Goal: Task Accomplishment & Management: Complete application form

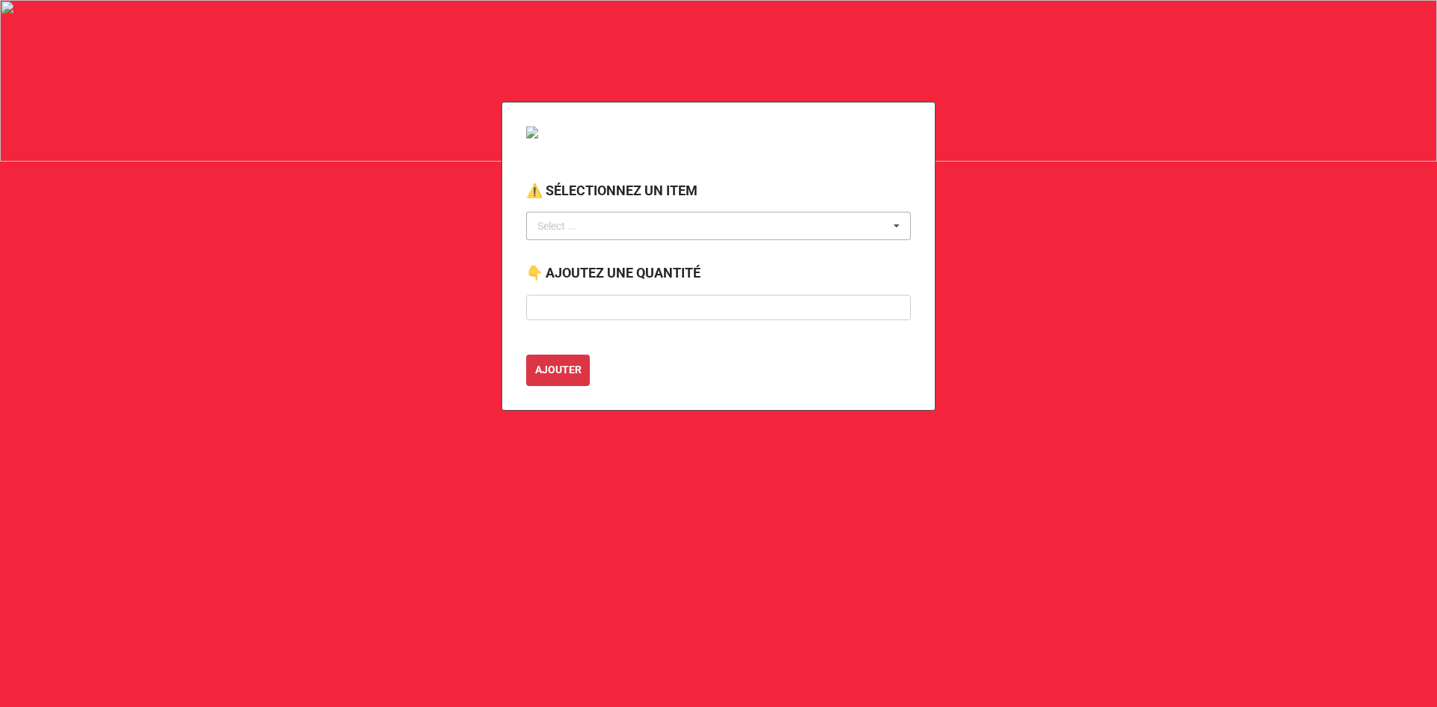
click at [597, 223] on div "Select ... No results found." at bounding box center [718, 226] width 385 height 28
type input "bac"
click at [618, 261] on div "BAC BLEU ROULETTE (RECYCLAGE)" at bounding box center [718, 254] width 383 height 28
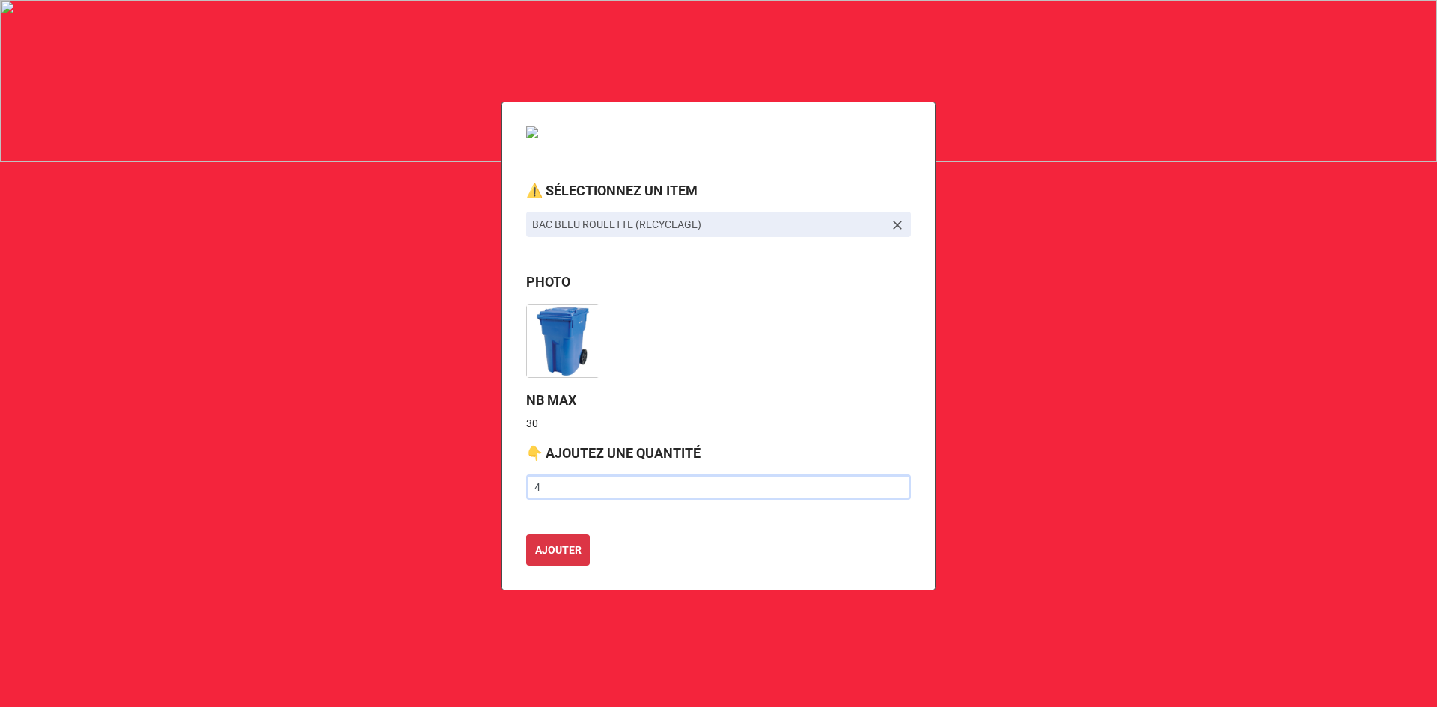
type input "4"
click at [526, 534] on button "AJOUTER" at bounding box center [558, 549] width 64 height 31
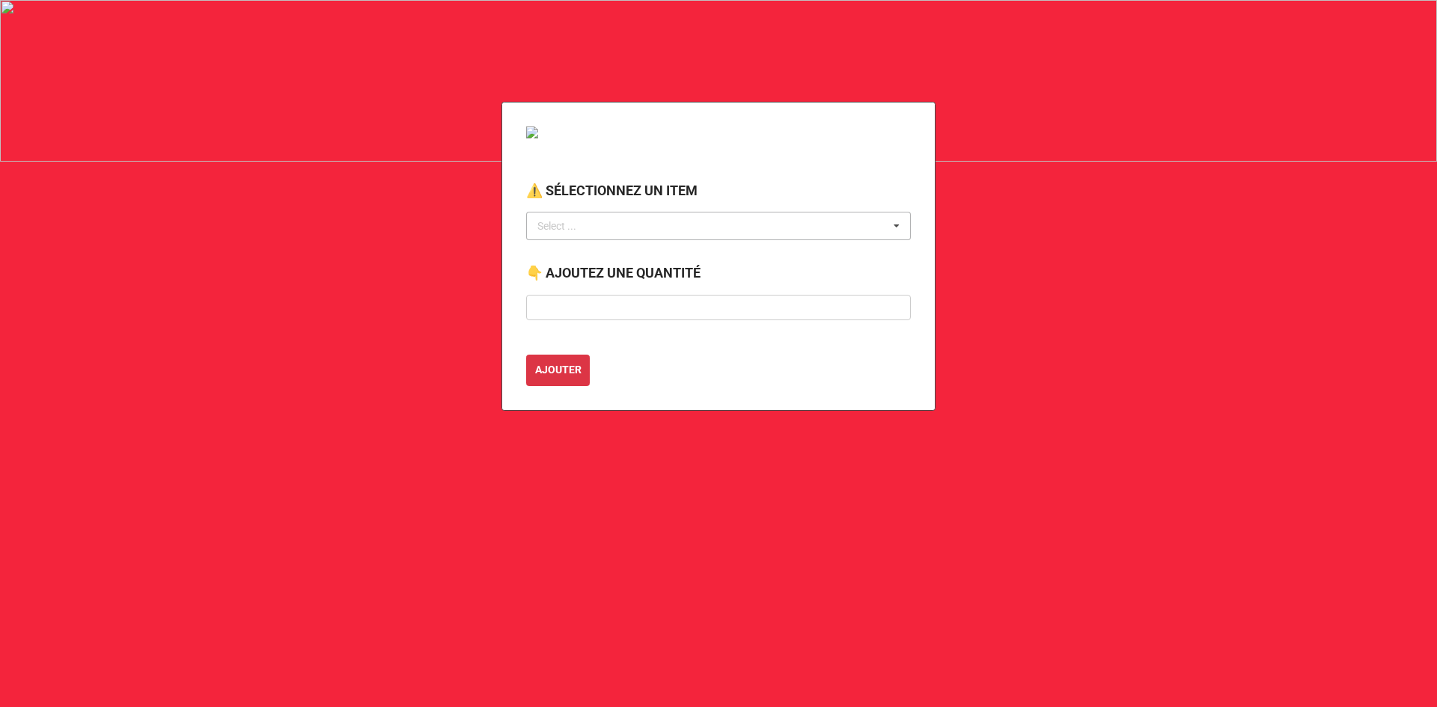
click at [677, 234] on div "Select ... No results found." at bounding box center [718, 226] width 385 height 28
type input "bac vert"
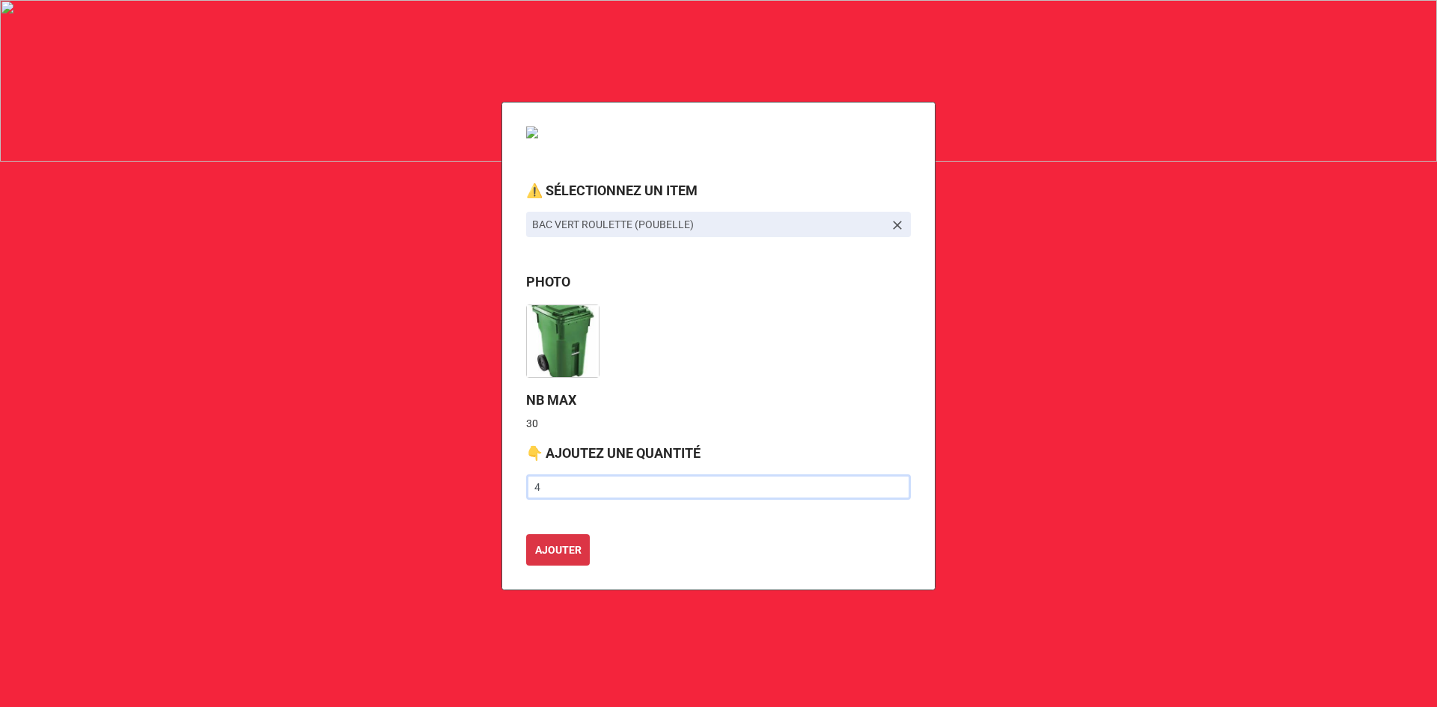
type input "4"
click at [526, 534] on button "AJOUTER" at bounding box center [558, 549] width 64 height 31
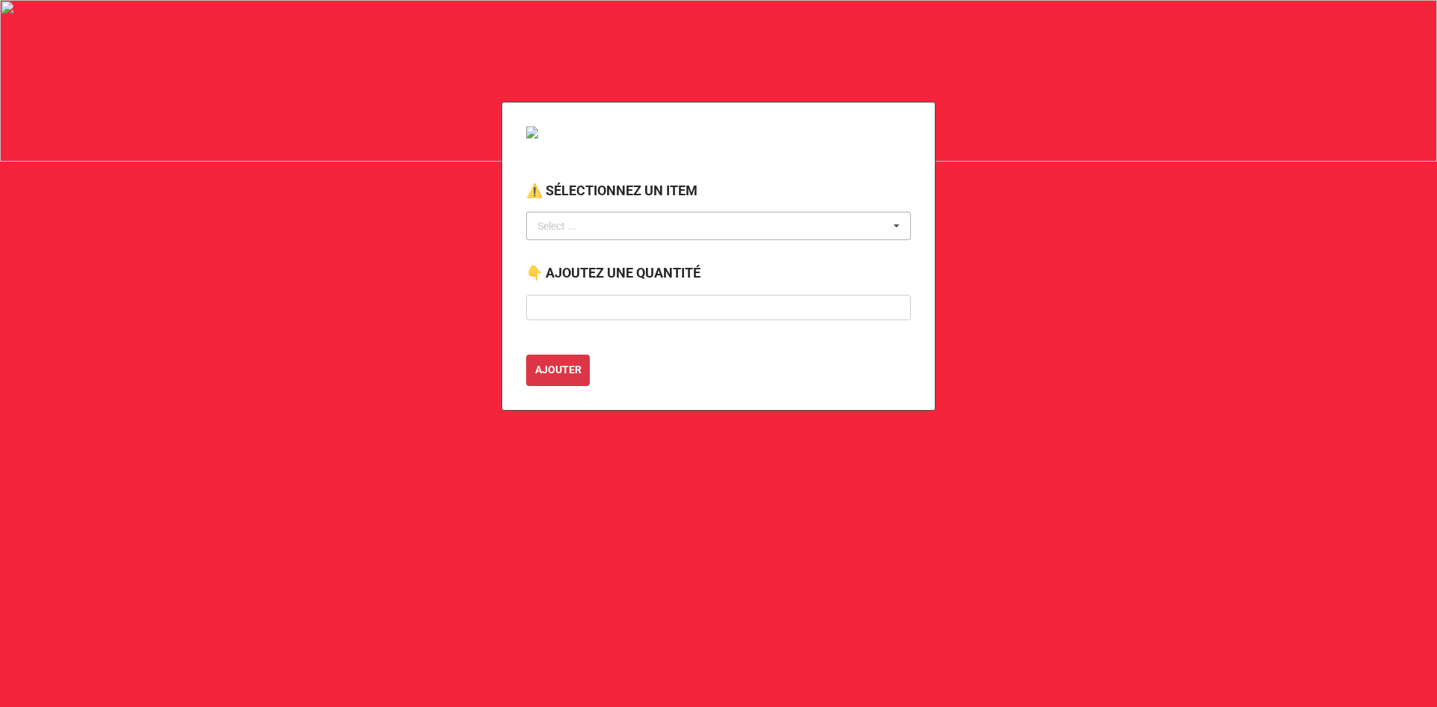
click at [590, 222] on div "Select ..." at bounding box center [566, 226] width 64 height 17
type input "chapiteau"
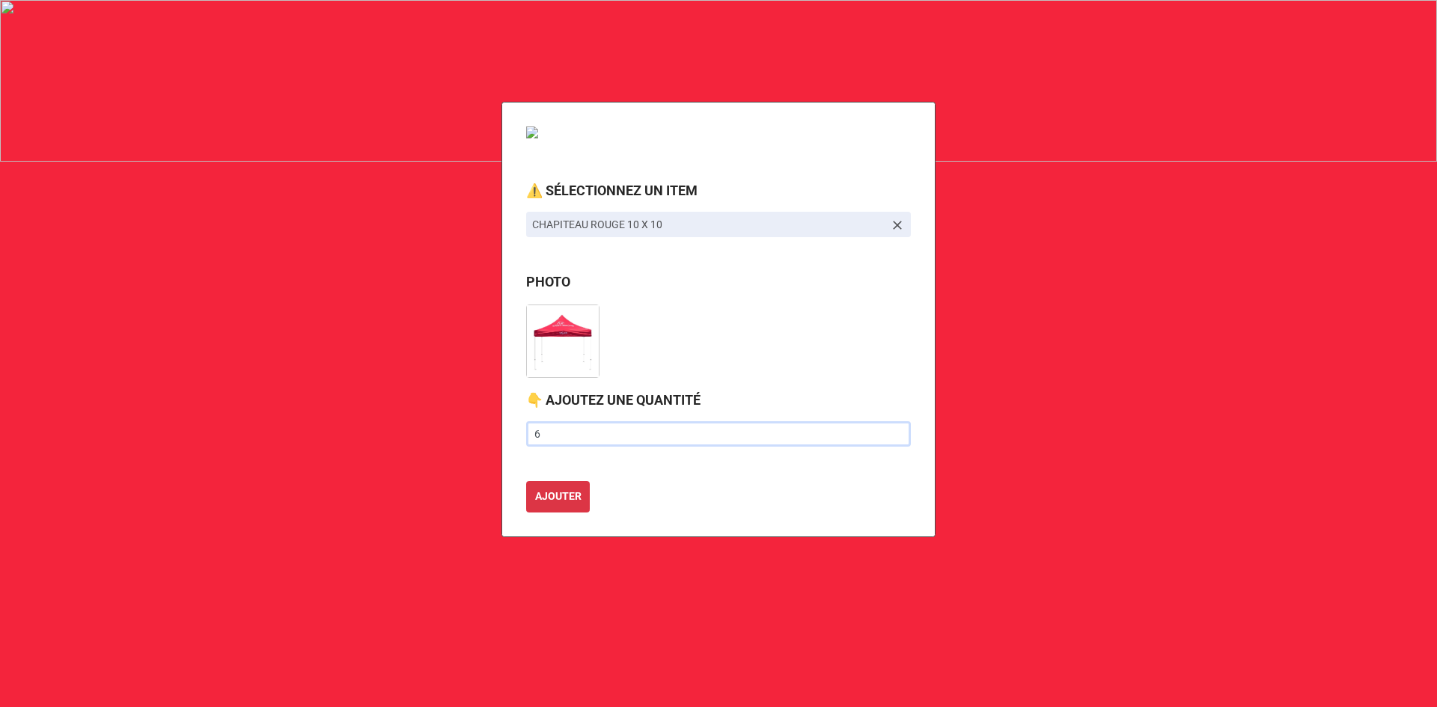
type input "6"
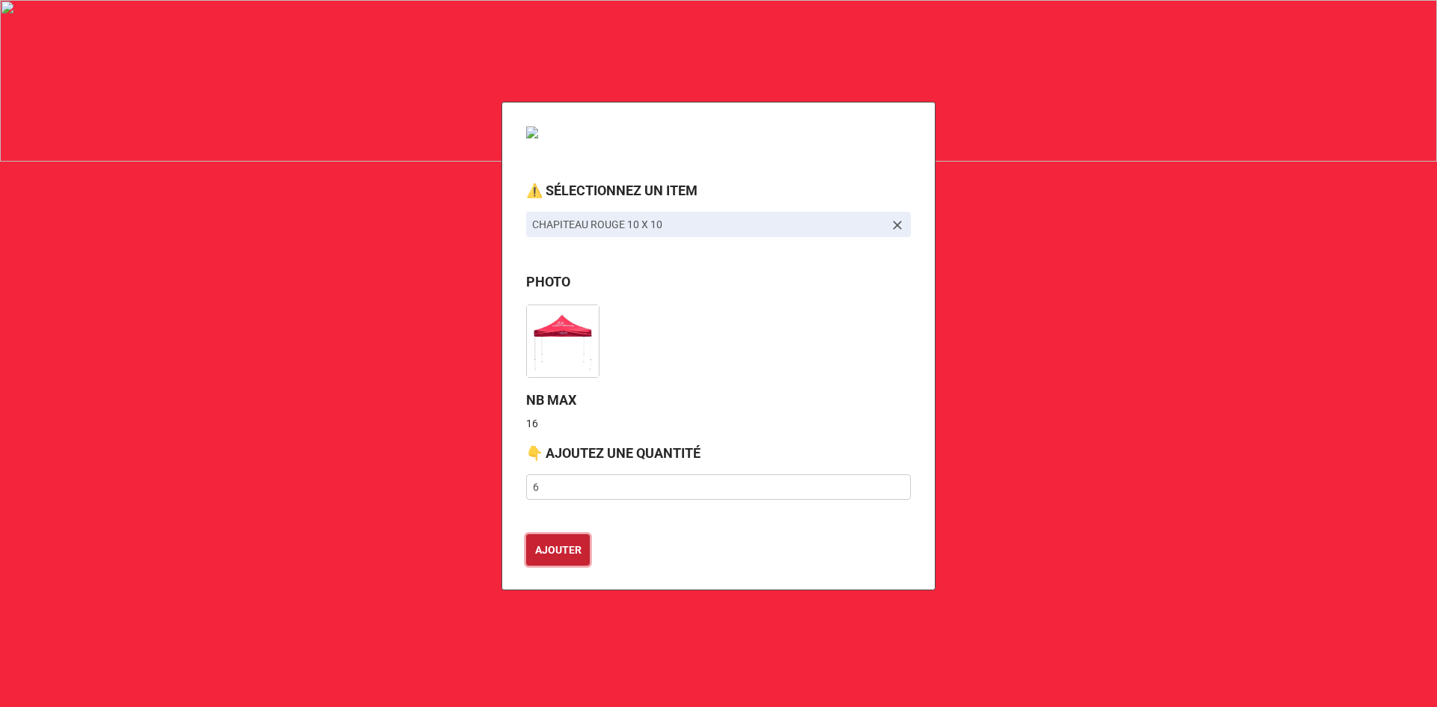
click at [526, 534] on button "AJOUTER" at bounding box center [558, 549] width 64 height 31
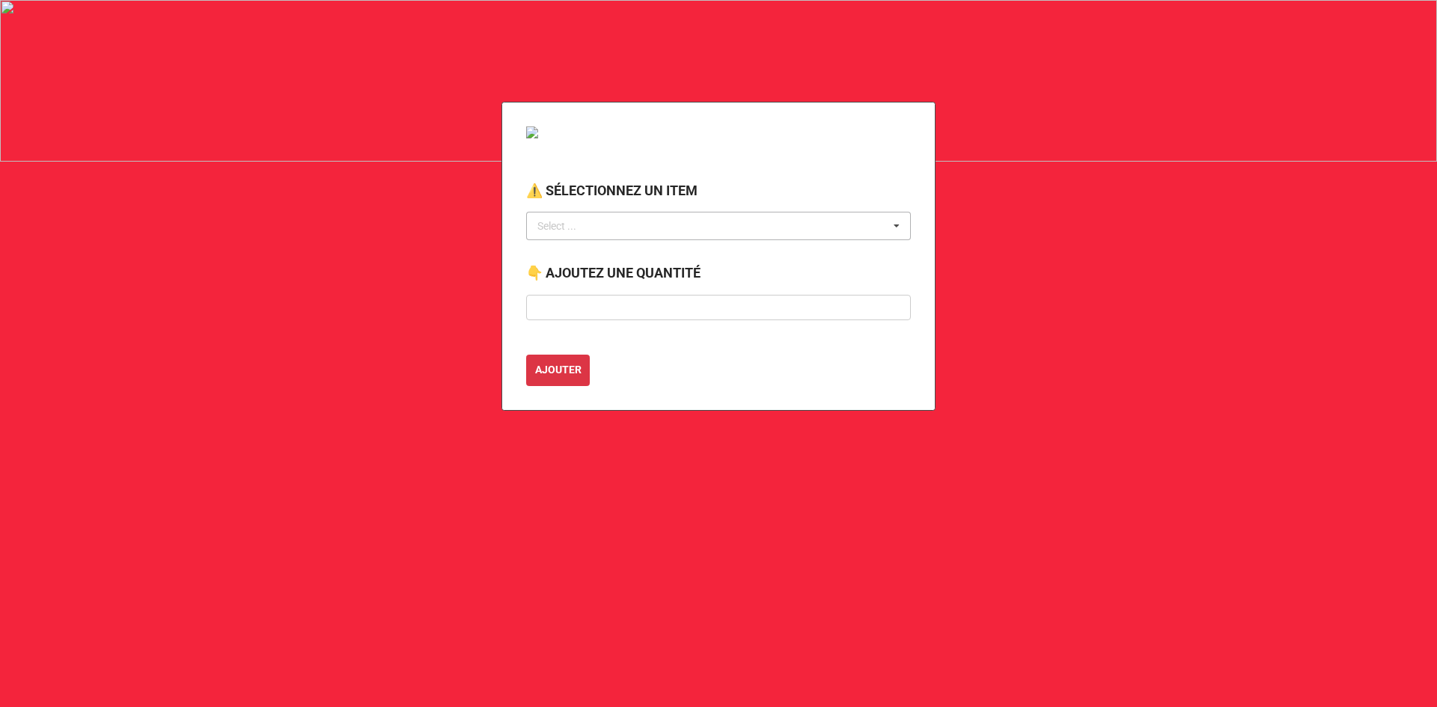
click at [601, 229] on div "Select ... No results found." at bounding box center [718, 226] width 385 height 28
type input "chapiteau"
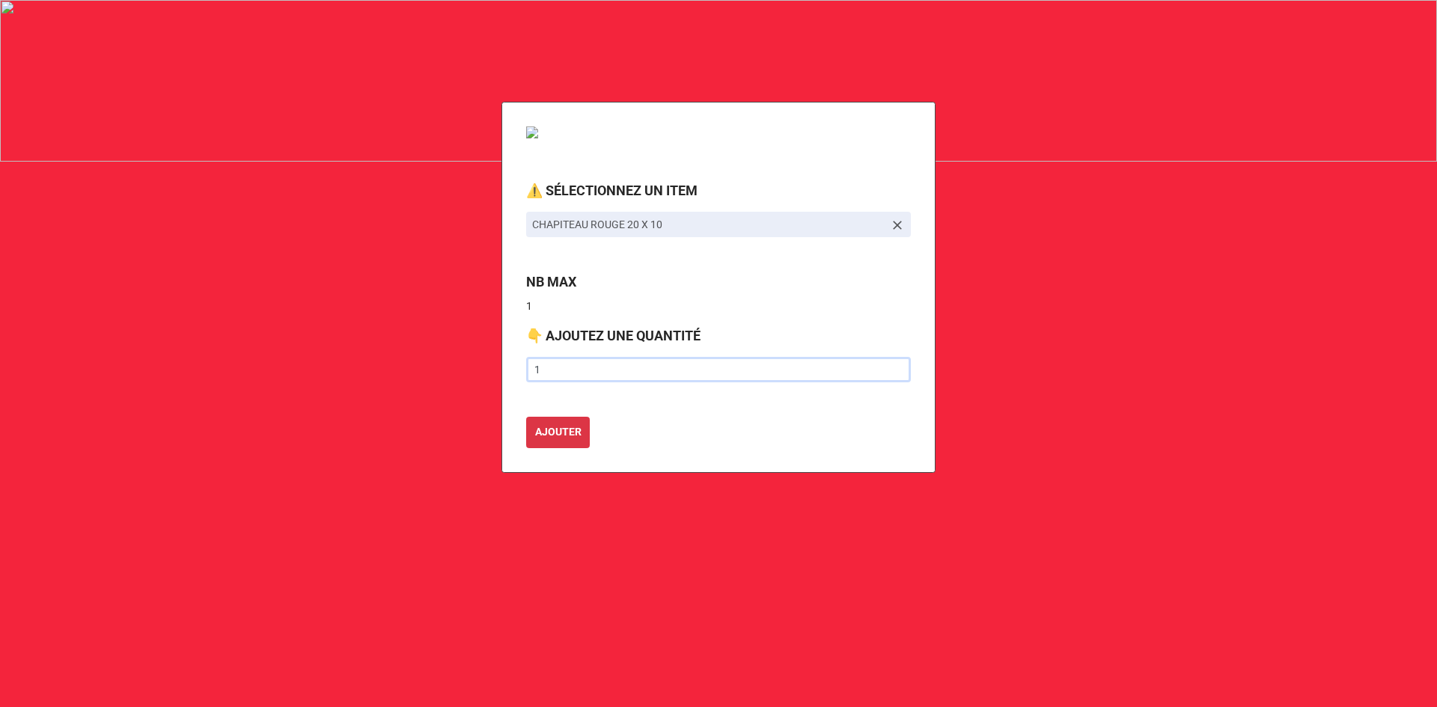
type input "1"
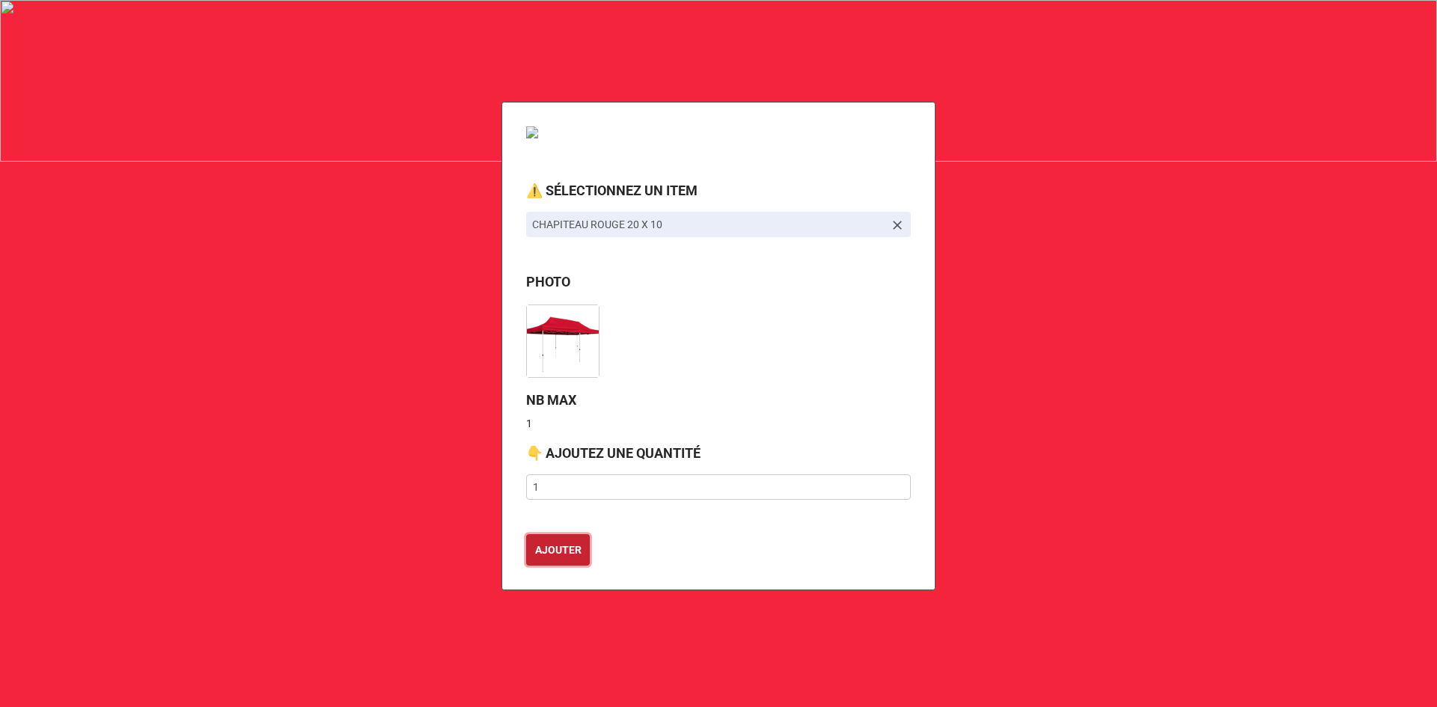
click at [526, 534] on button "AJOUTER" at bounding box center [558, 549] width 64 height 31
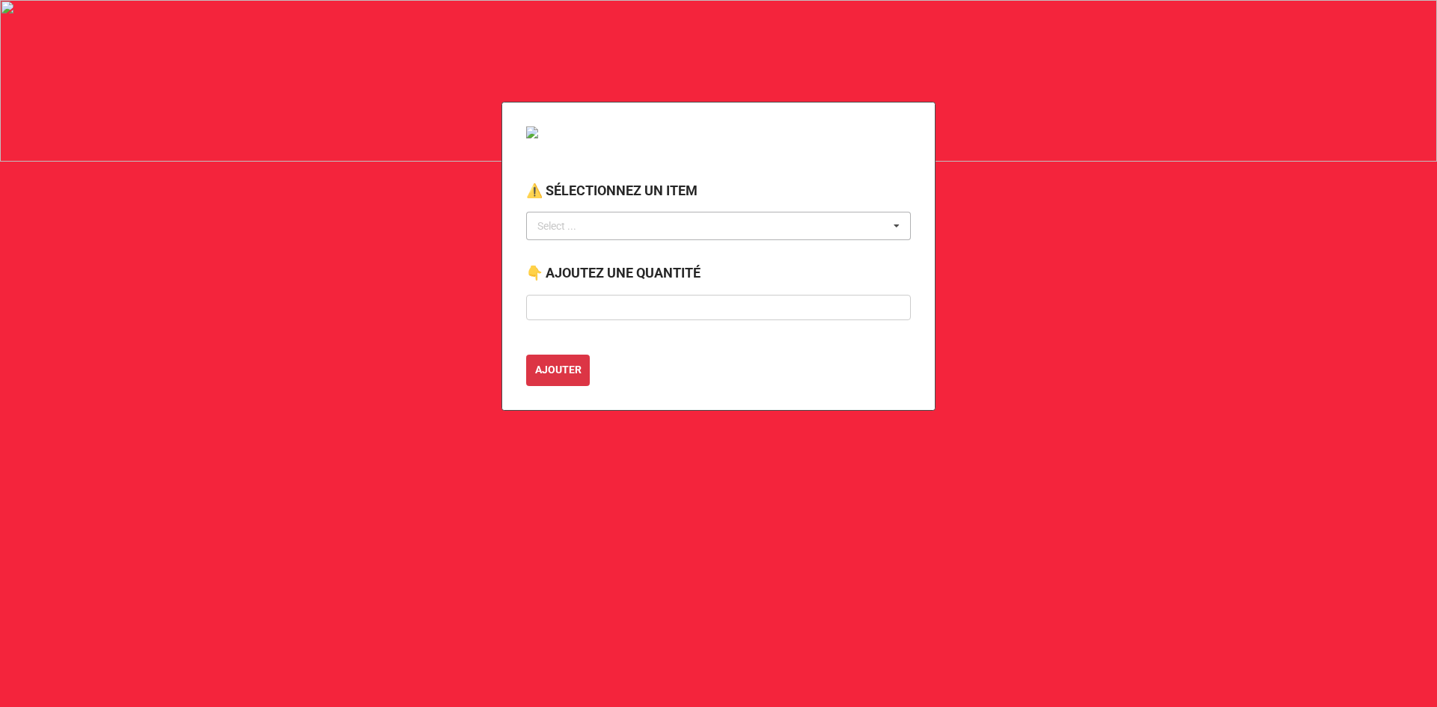
click at [650, 231] on div "Select ... No results found." at bounding box center [718, 226] width 385 height 28
type input "blanc régie"
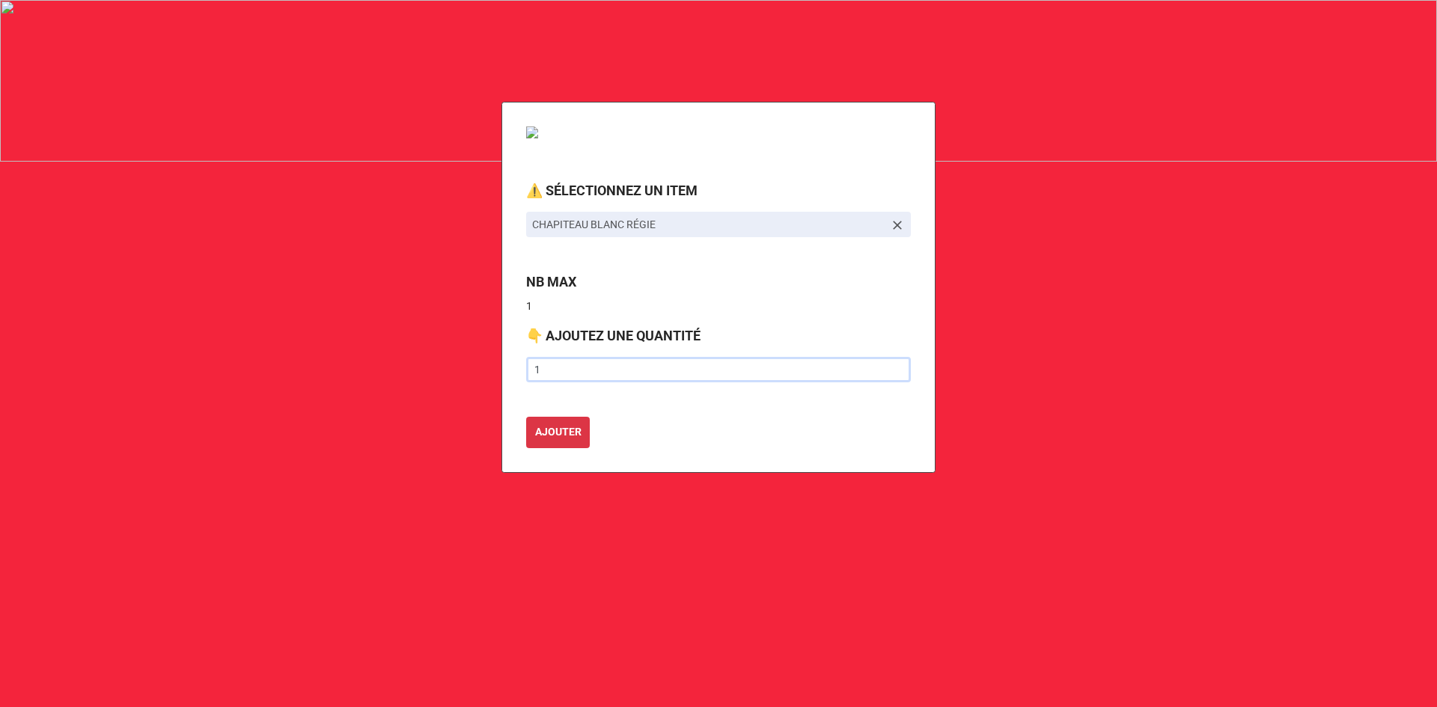
type input "1"
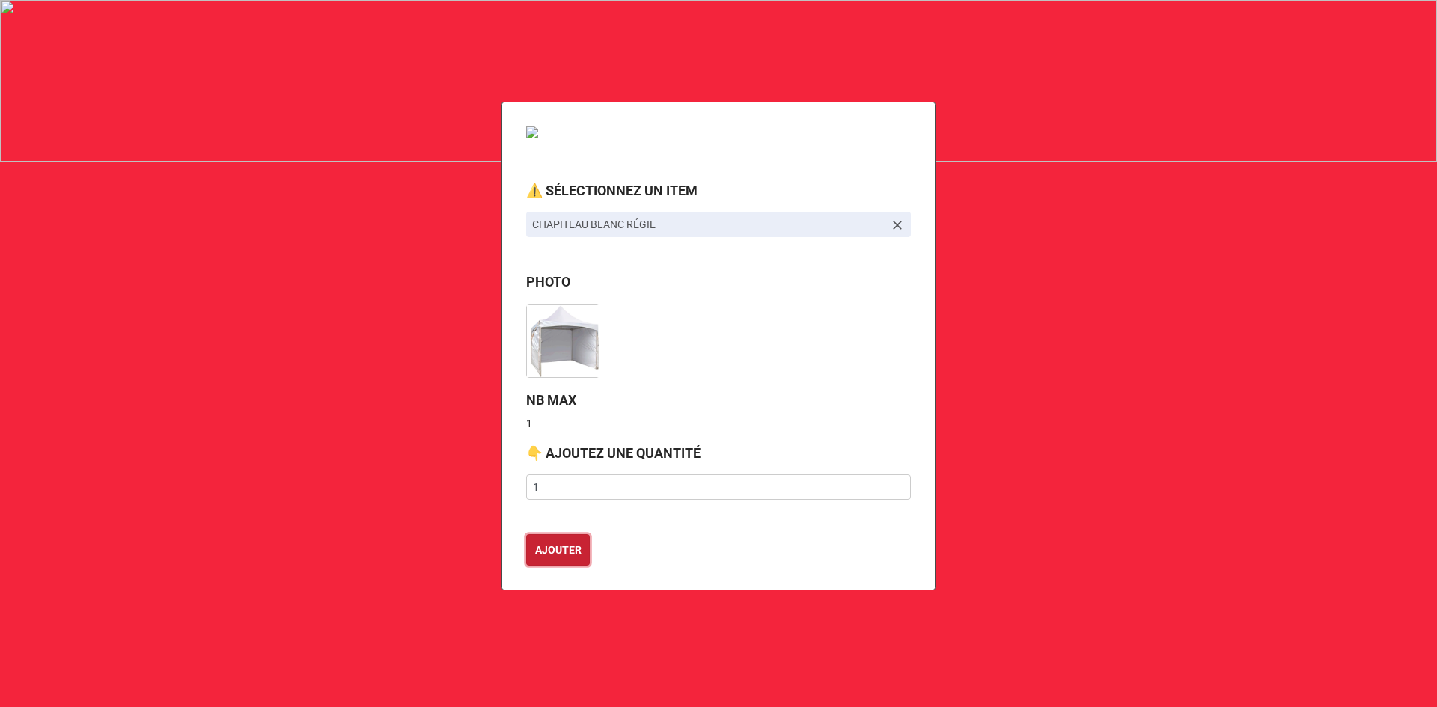
click at [526, 534] on button "AJOUTER" at bounding box center [558, 549] width 64 height 31
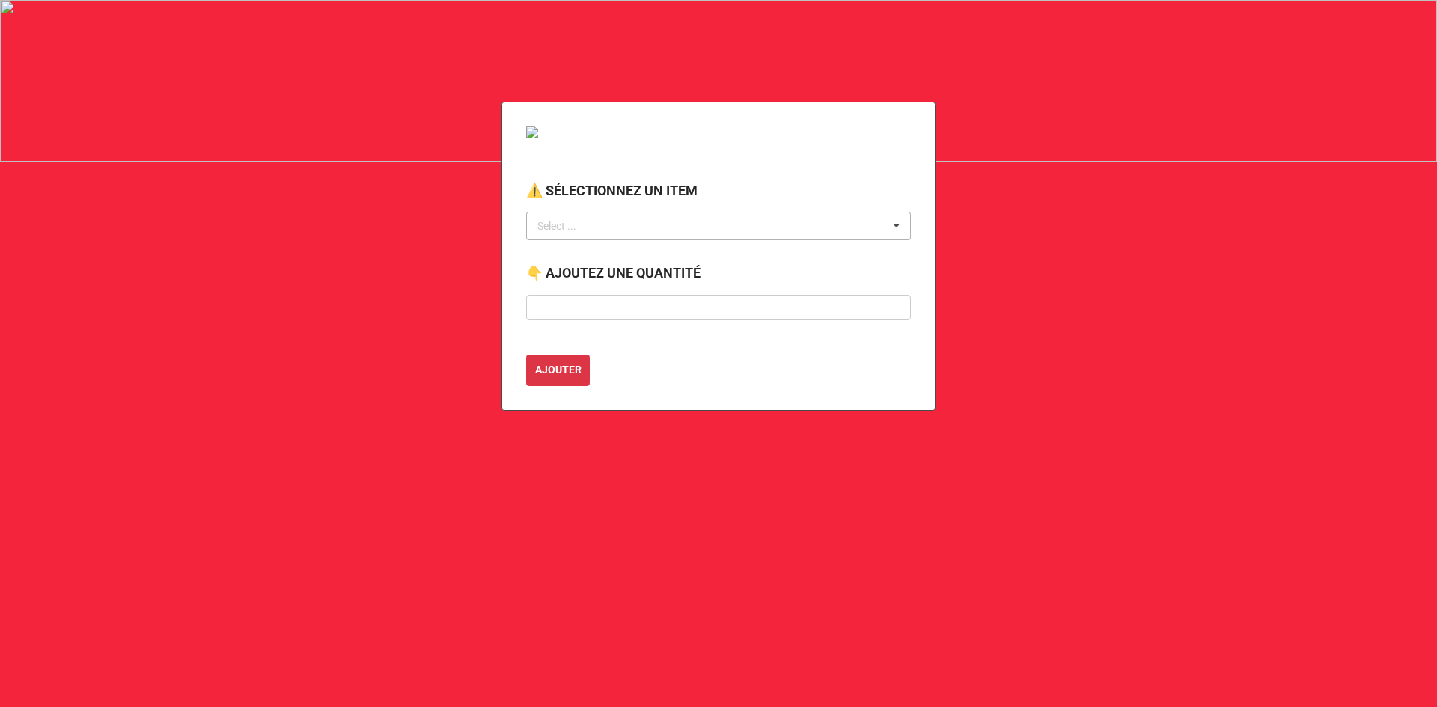
click at [747, 233] on div "Select ... No results found." at bounding box center [718, 226] width 385 height 28
type input "cache"
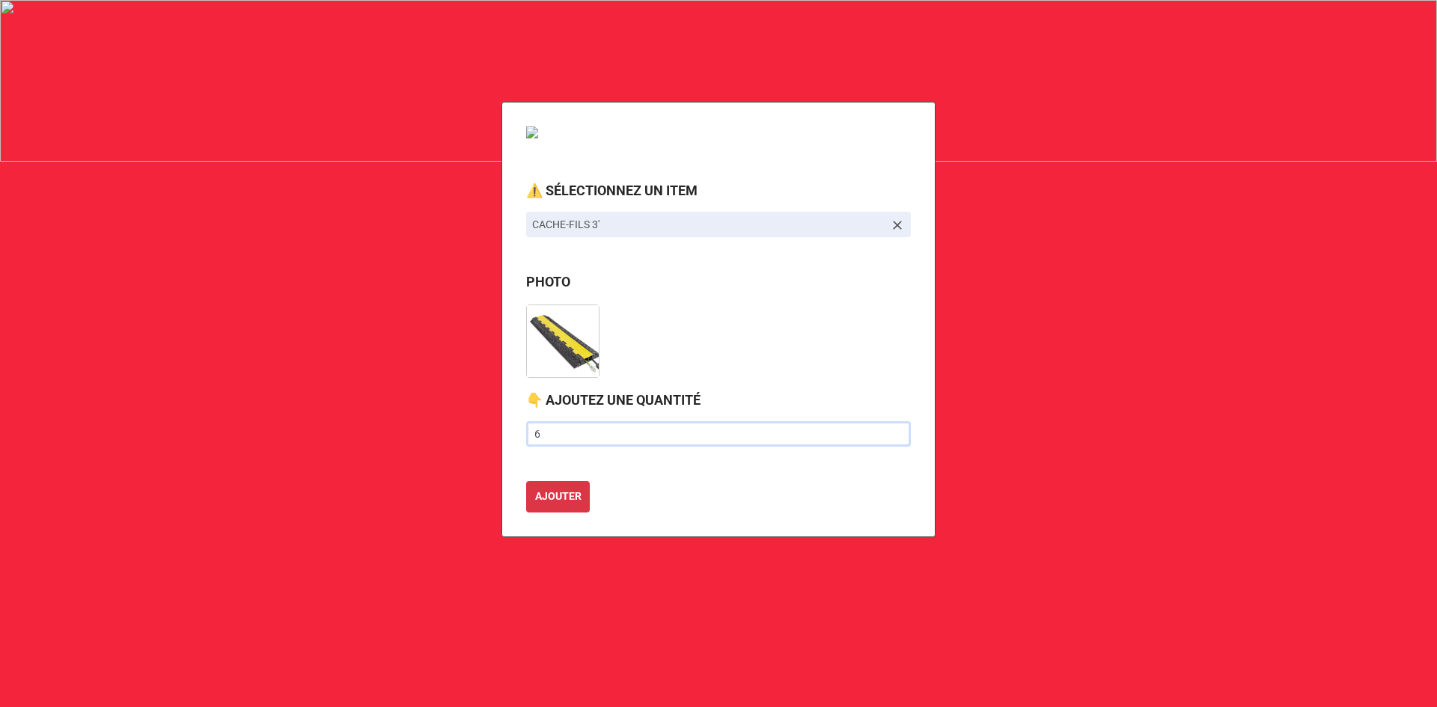
type input "6"
click at [526, 481] on button "AJOUTER" at bounding box center [558, 496] width 64 height 31
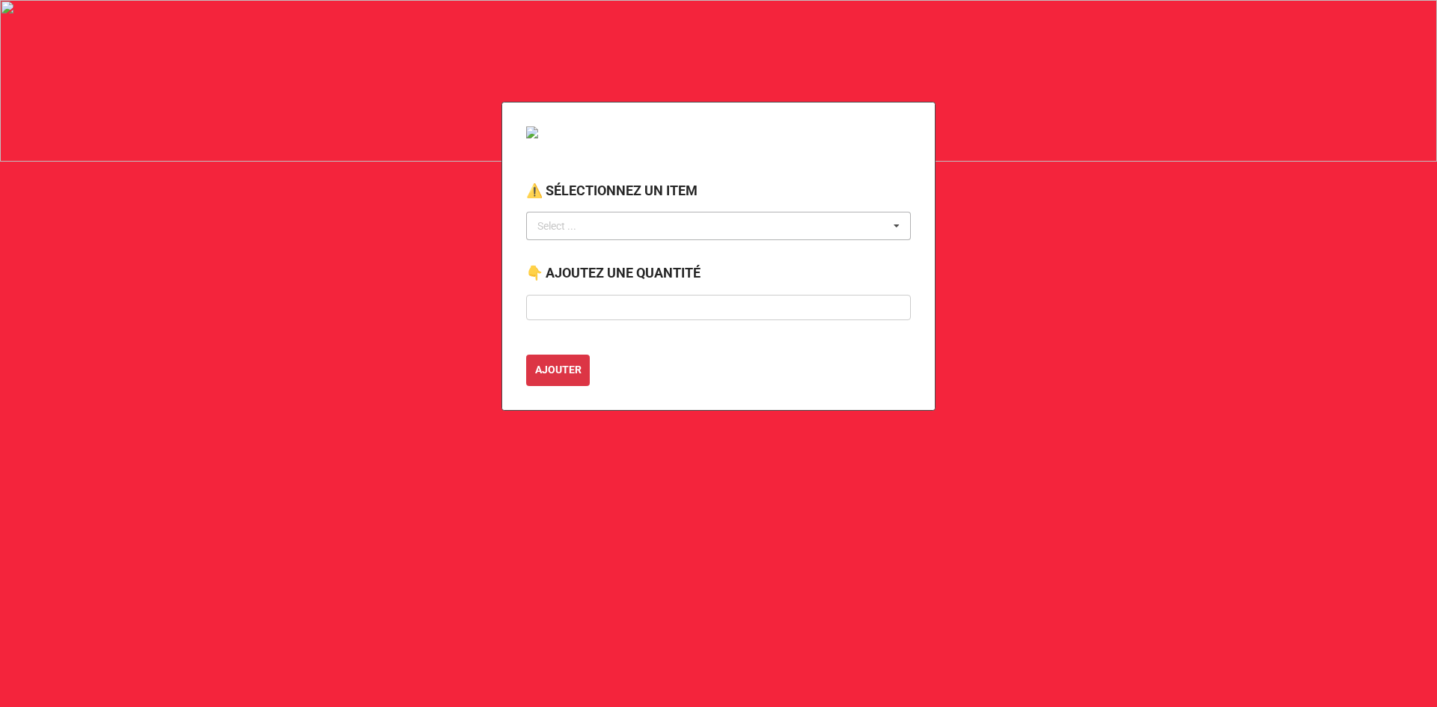
click at [576, 228] on div "Select ..." at bounding box center [566, 226] width 64 height 17
type input "petite"
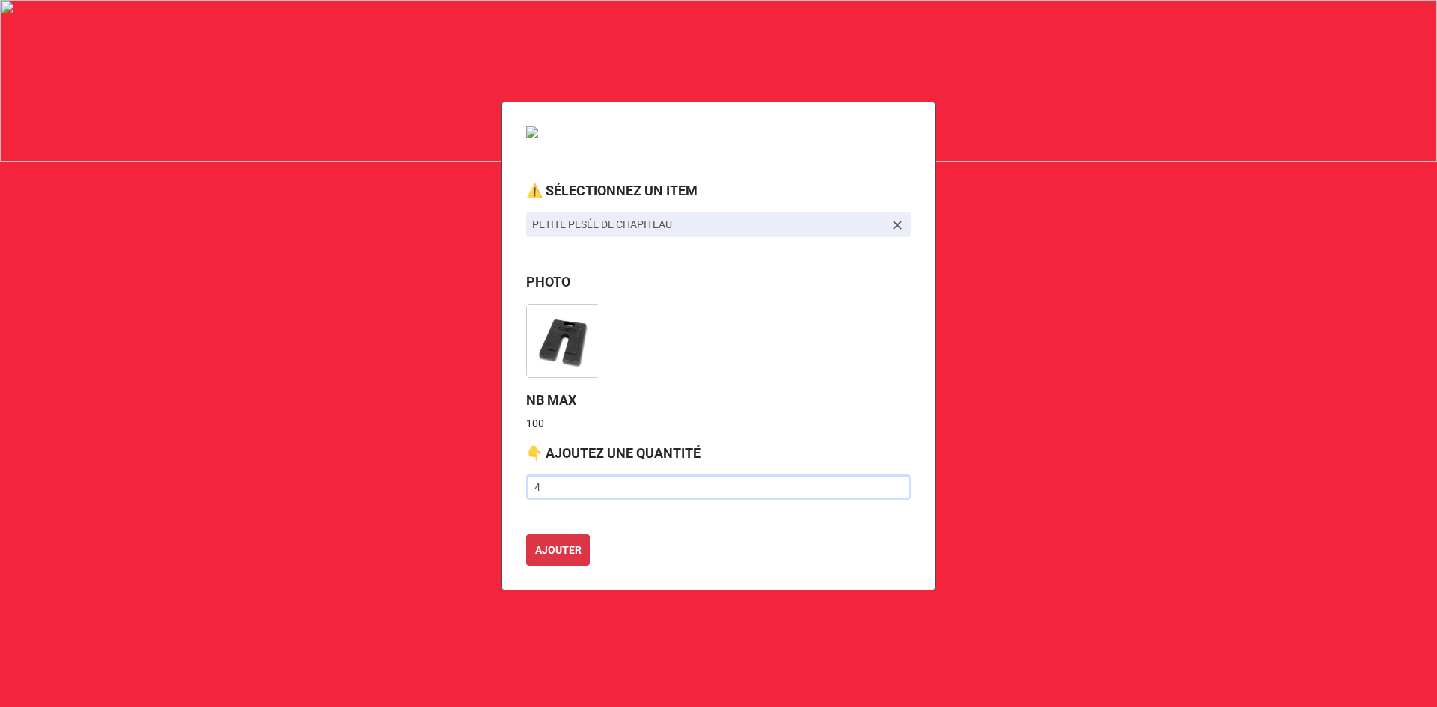
type input "4"
click at [526, 534] on button "AJOUTER" at bounding box center [558, 549] width 64 height 31
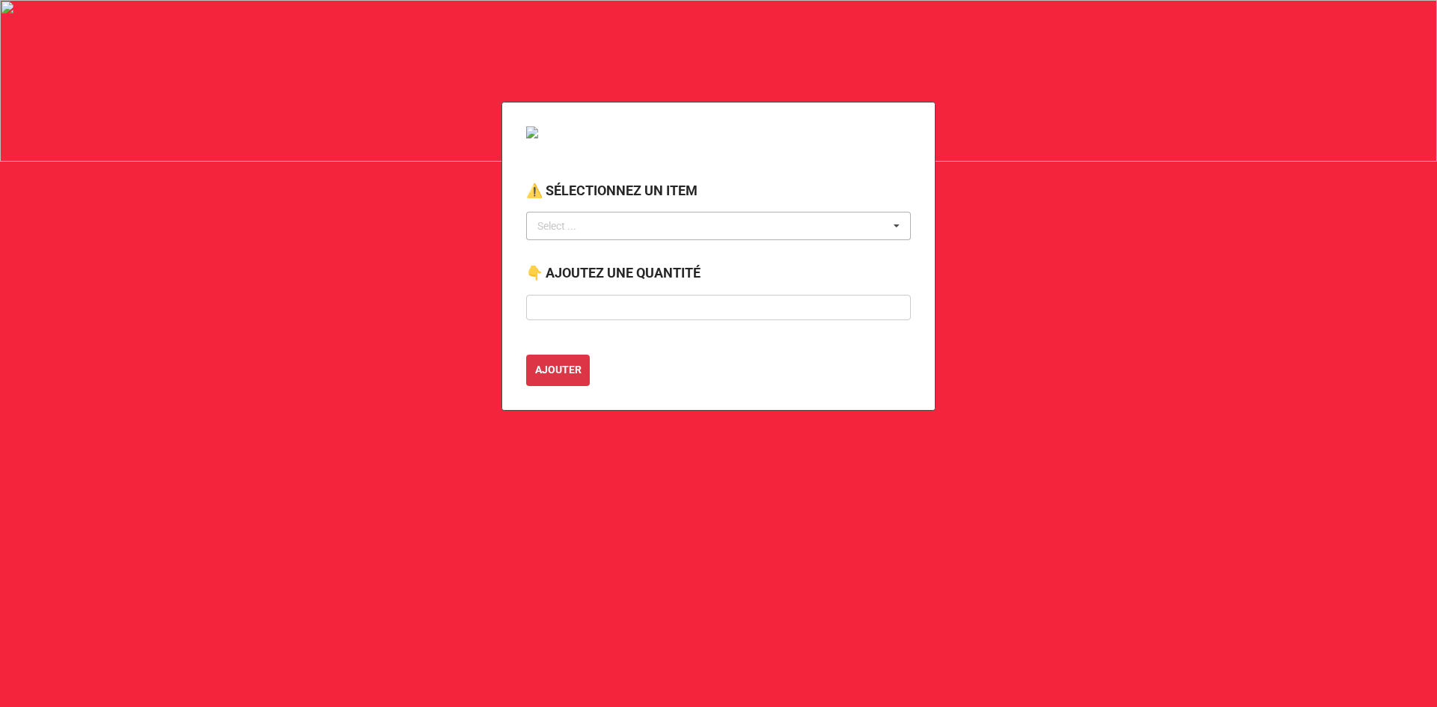
click at [637, 234] on div "Select ... No results found." at bounding box center [718, 226] width 385 height 28
type input "mur"
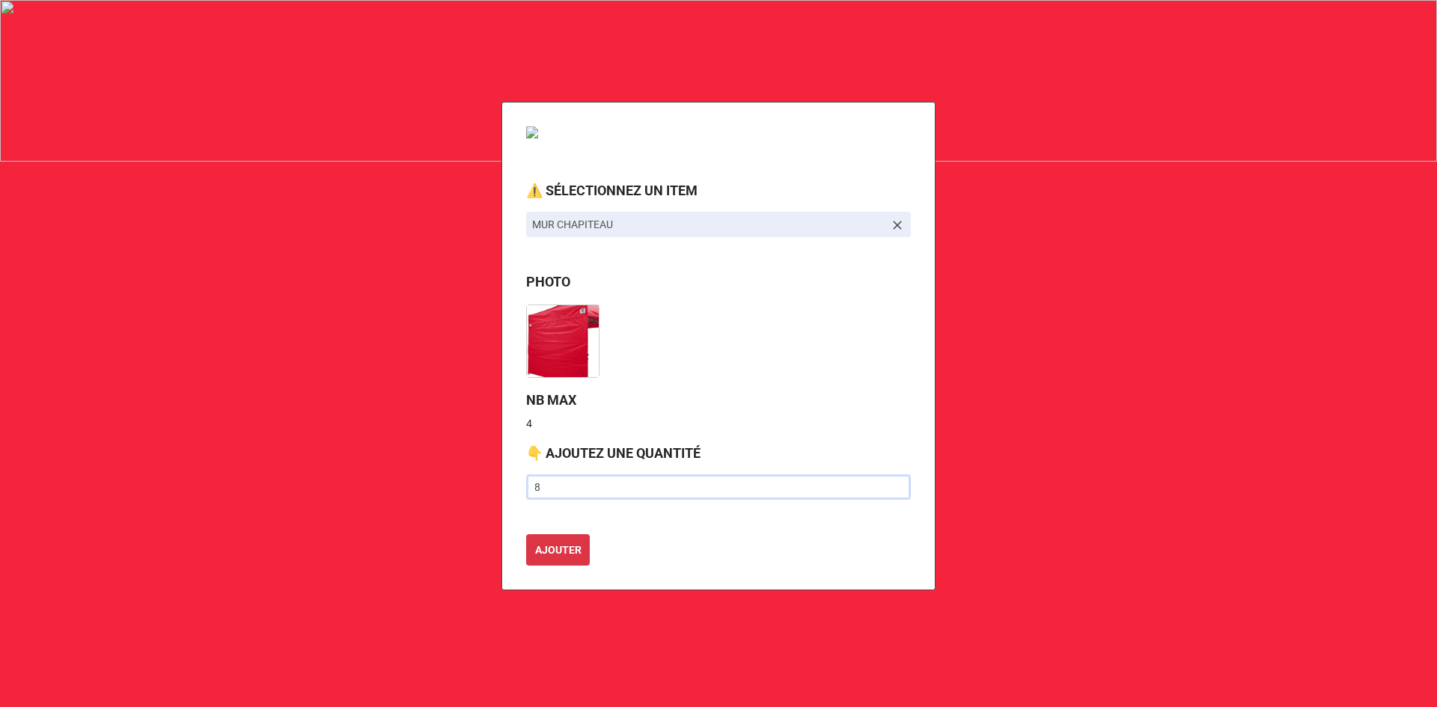
type input "8"
click at [526, 534] on button "AJOUTER" at bounding box center [558, 549] width 64 height 31
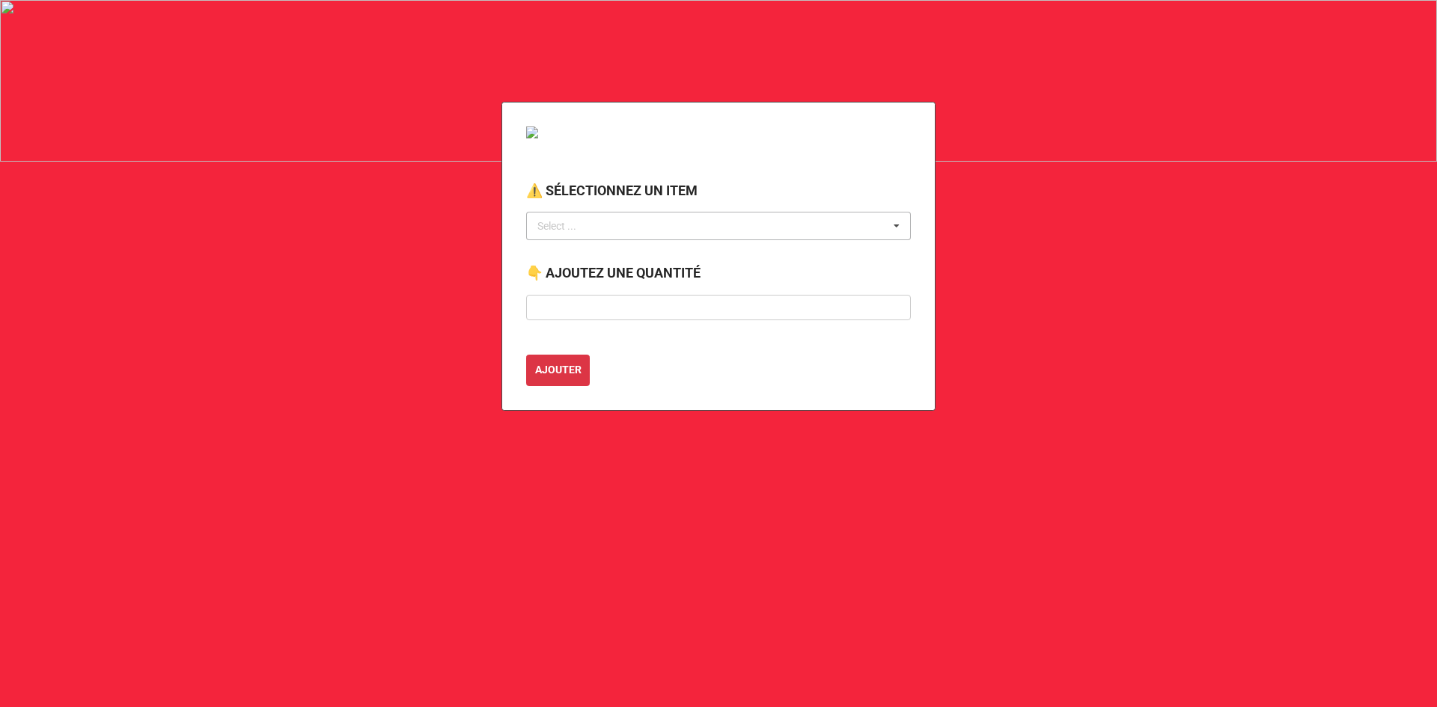
click at [713, 227] on div "Select ... No results found." at bounding box center [718, 226] width 385 height 28
type input "table"
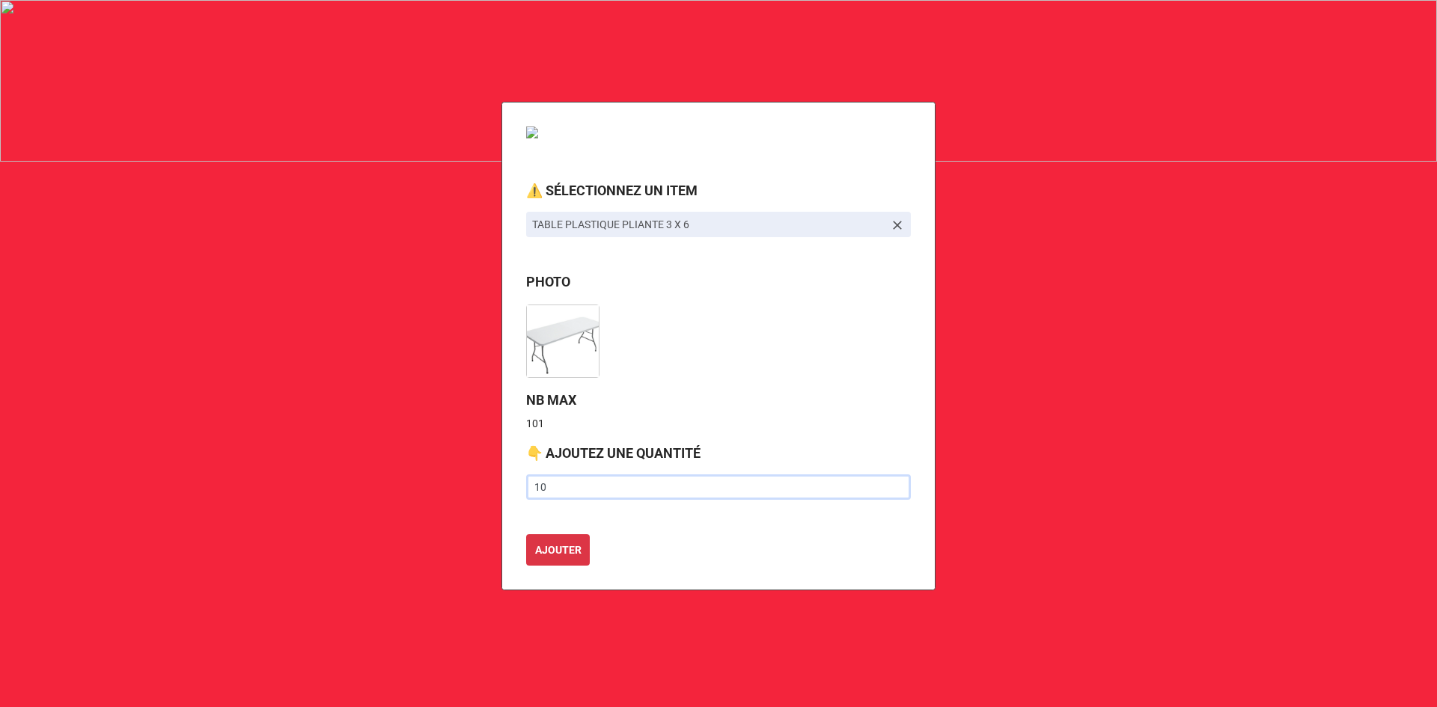
type input "10"
click at [526, 534] on button "AJOUTER" at bounding box center [558, 549] width 64 height 31
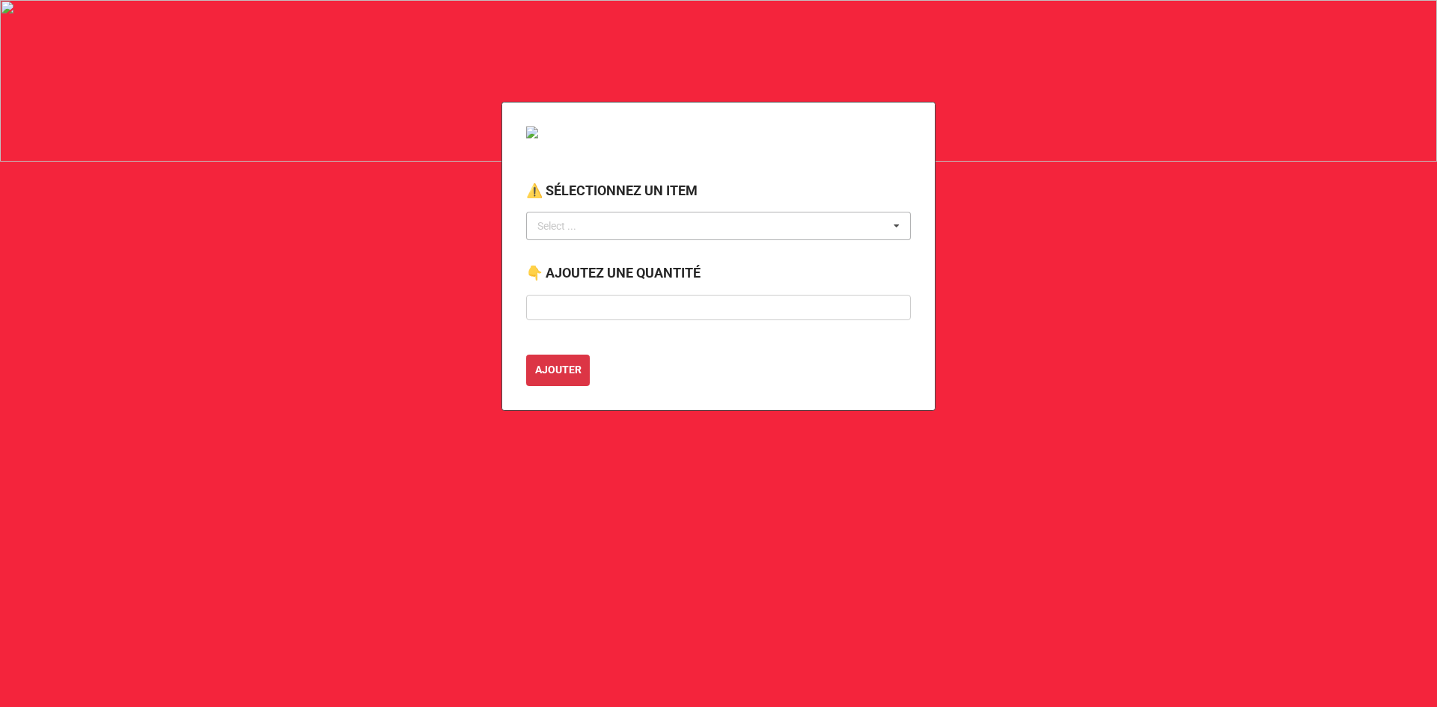
click at [629, 229] on div "Select ... No results found." at bounding box center [718, 226] width 385 height 28
type input "chaise"
click at [629, 229] on div "chaise Select ... CHAISE PLASTIQUE BLEUE (CND) CHAISE EN TISSUS CHAISE MÉTAL PL…" at bounding box center [718, 226] width 385 height 28
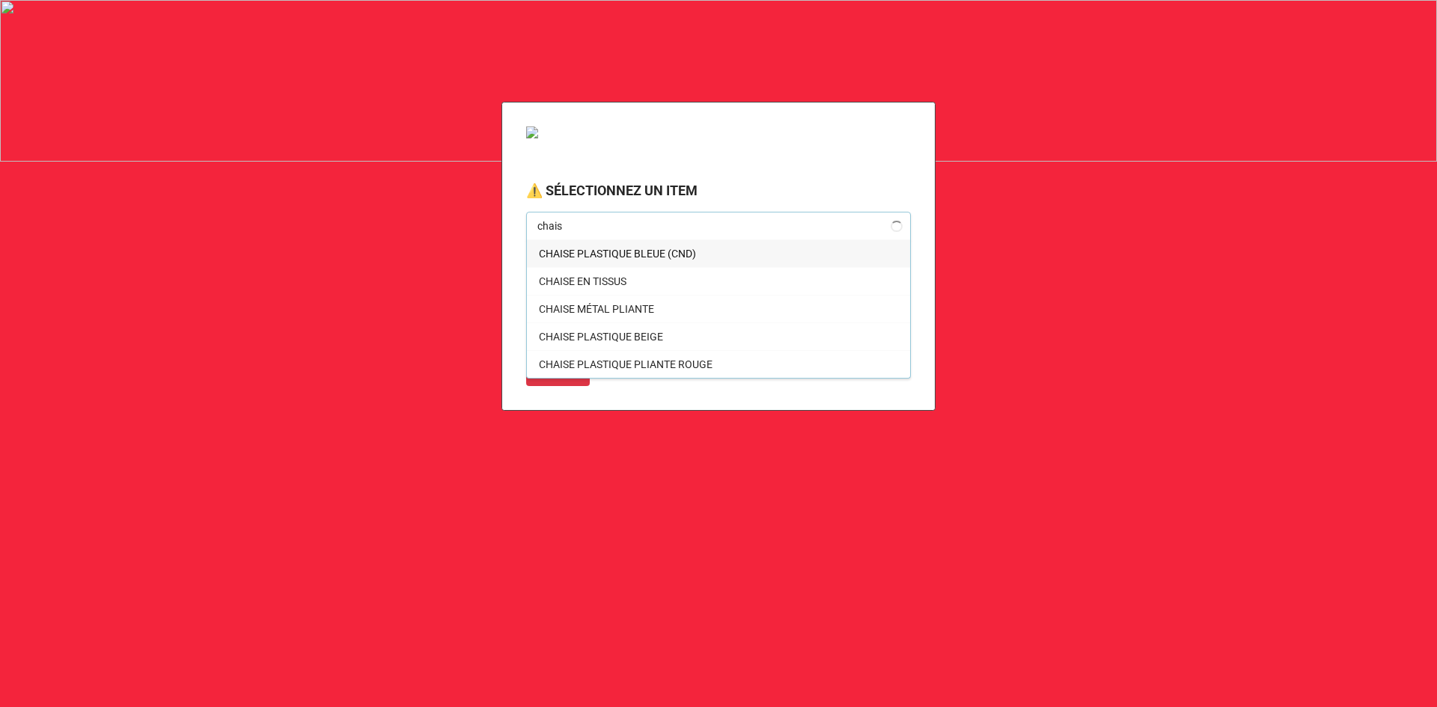
type input "chaise"
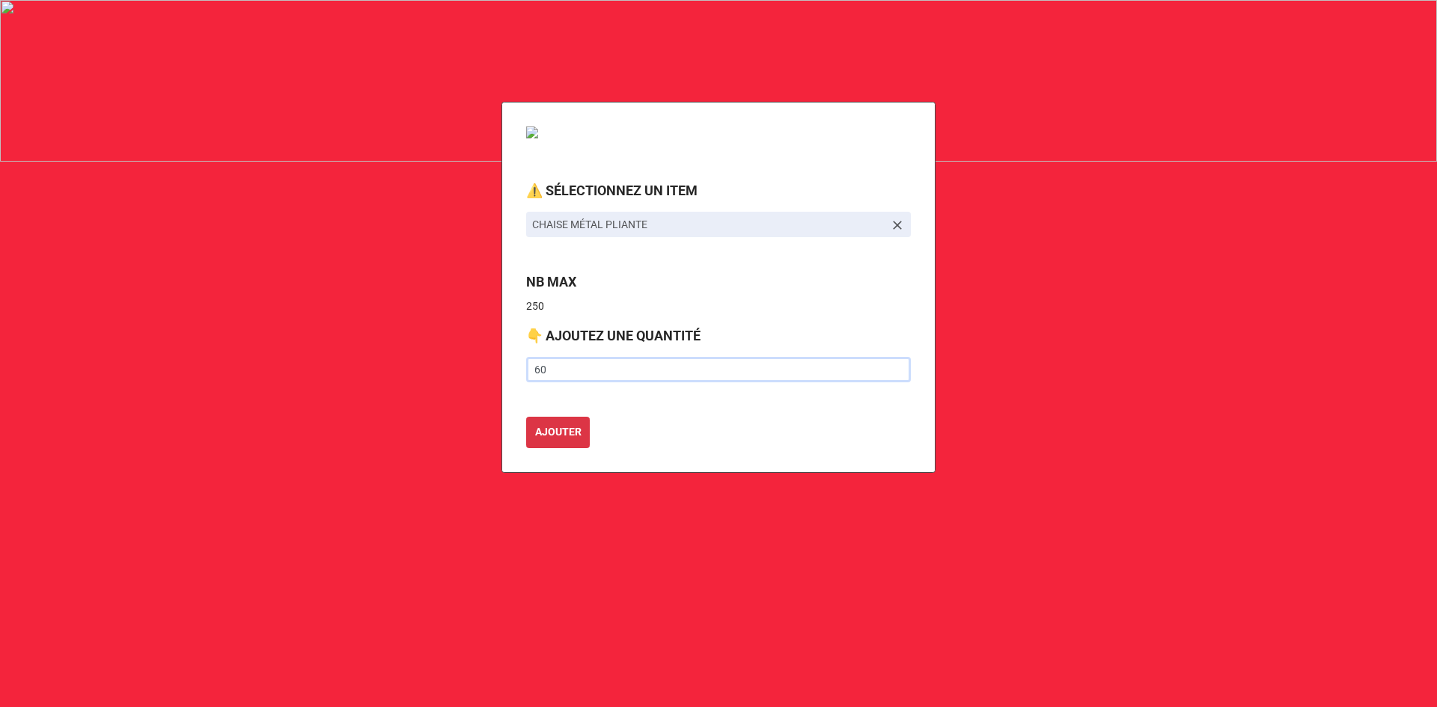
type input "60"
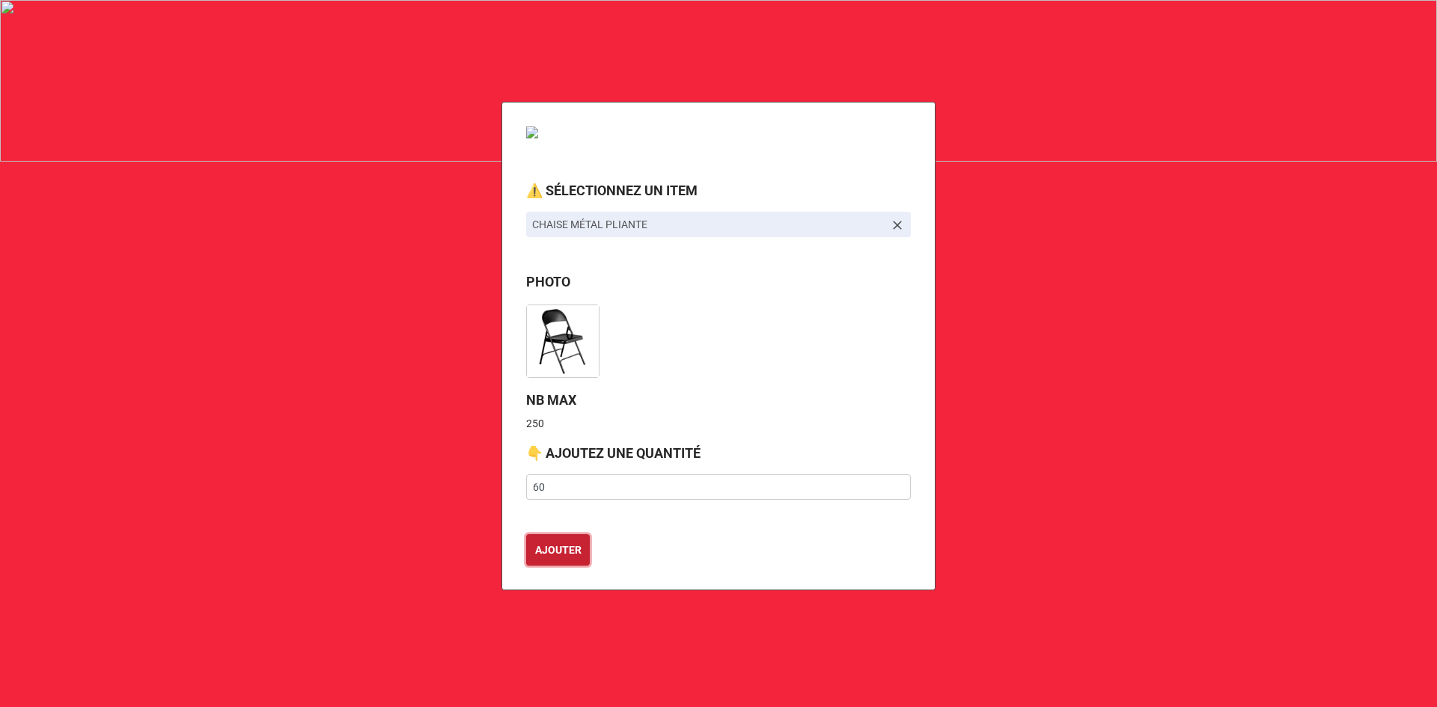
click at [526, 534] on button "AJOUTER" at bounding box center [558, 549] width 64 height 31
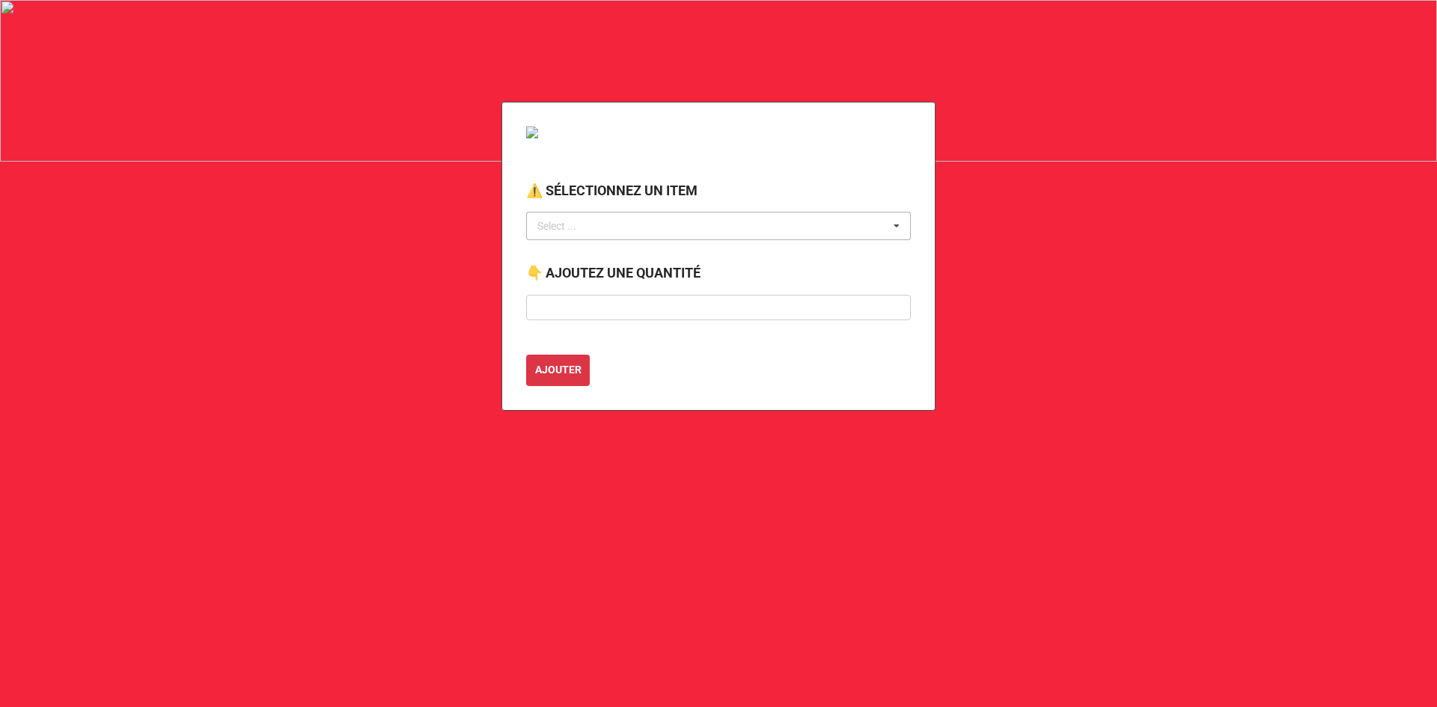
click at [580, 232] on div "Select ..." at bounding box center [566, 226] width 64 height 17
type input "rideau"
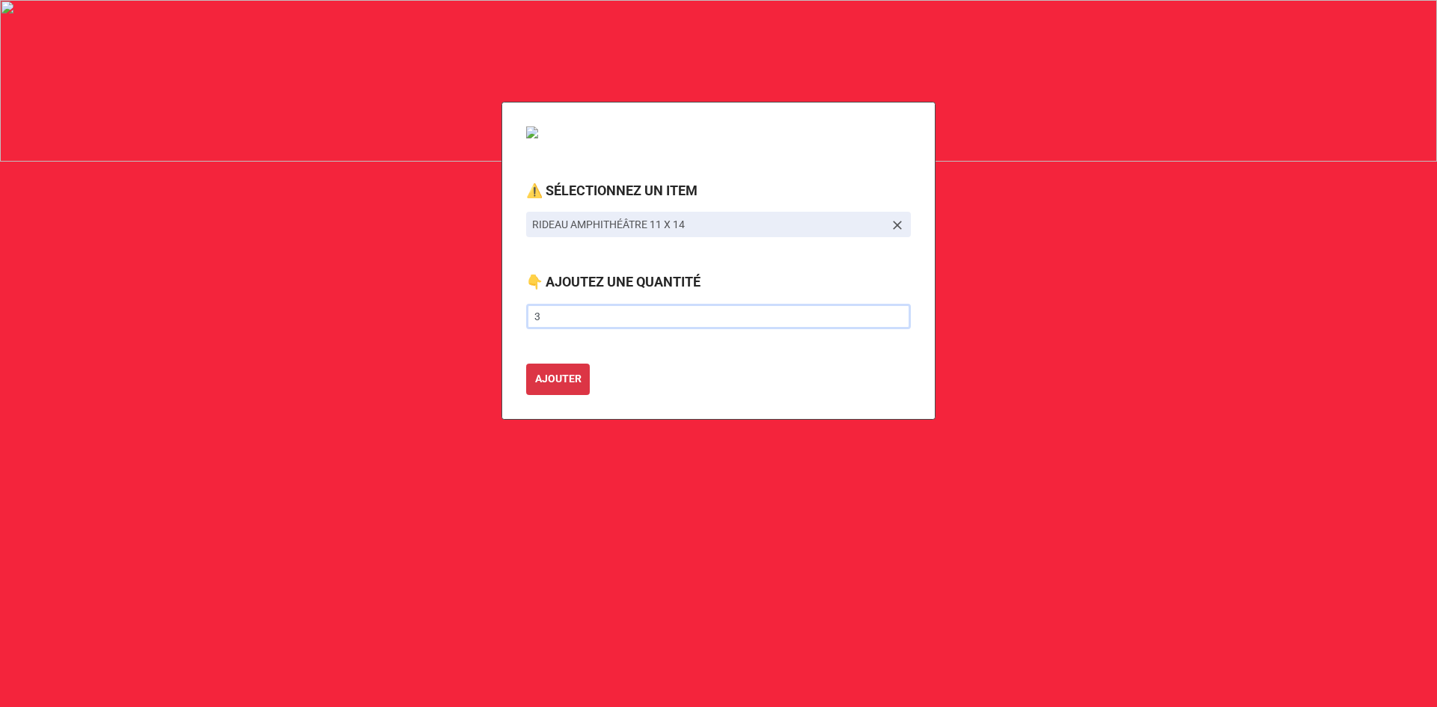
type input "3"
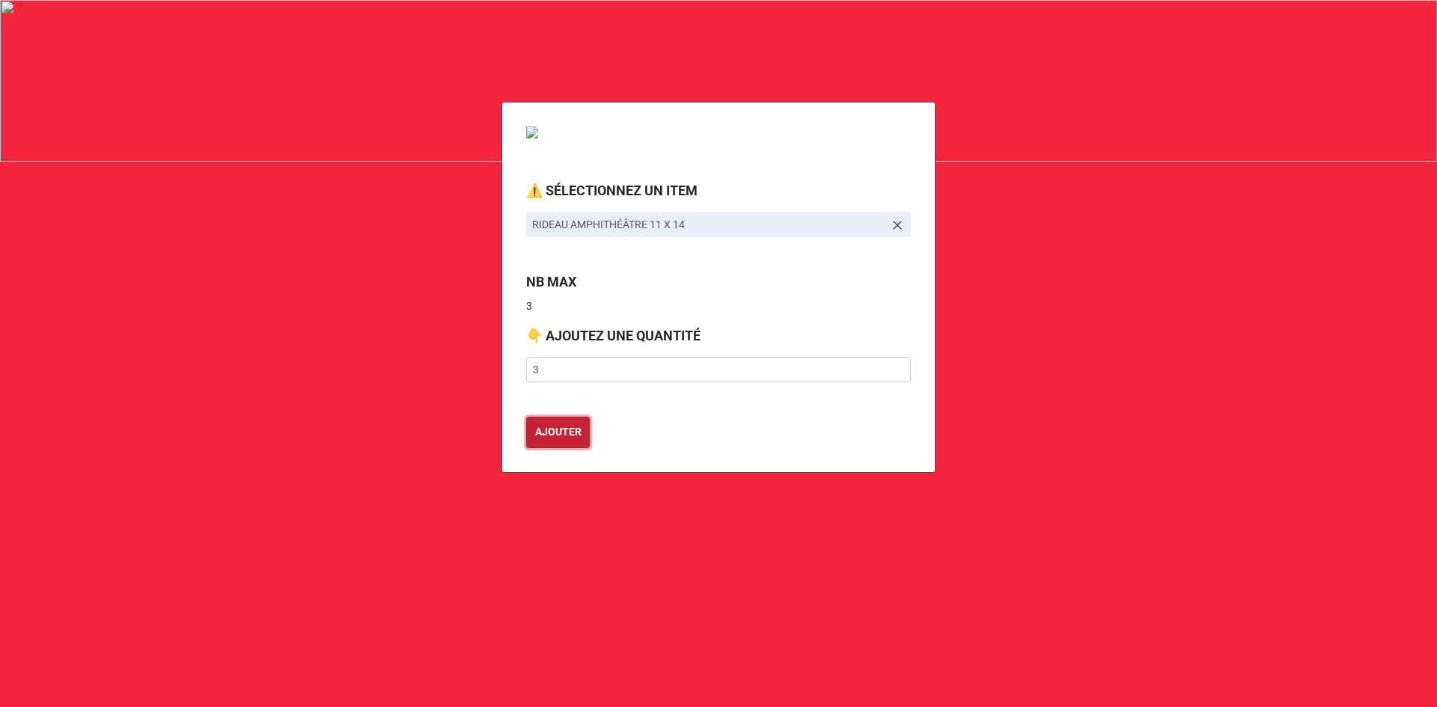
click at [526, 417] on button "AJOUTER" at bounding box center [558, 432] width 64 height 31
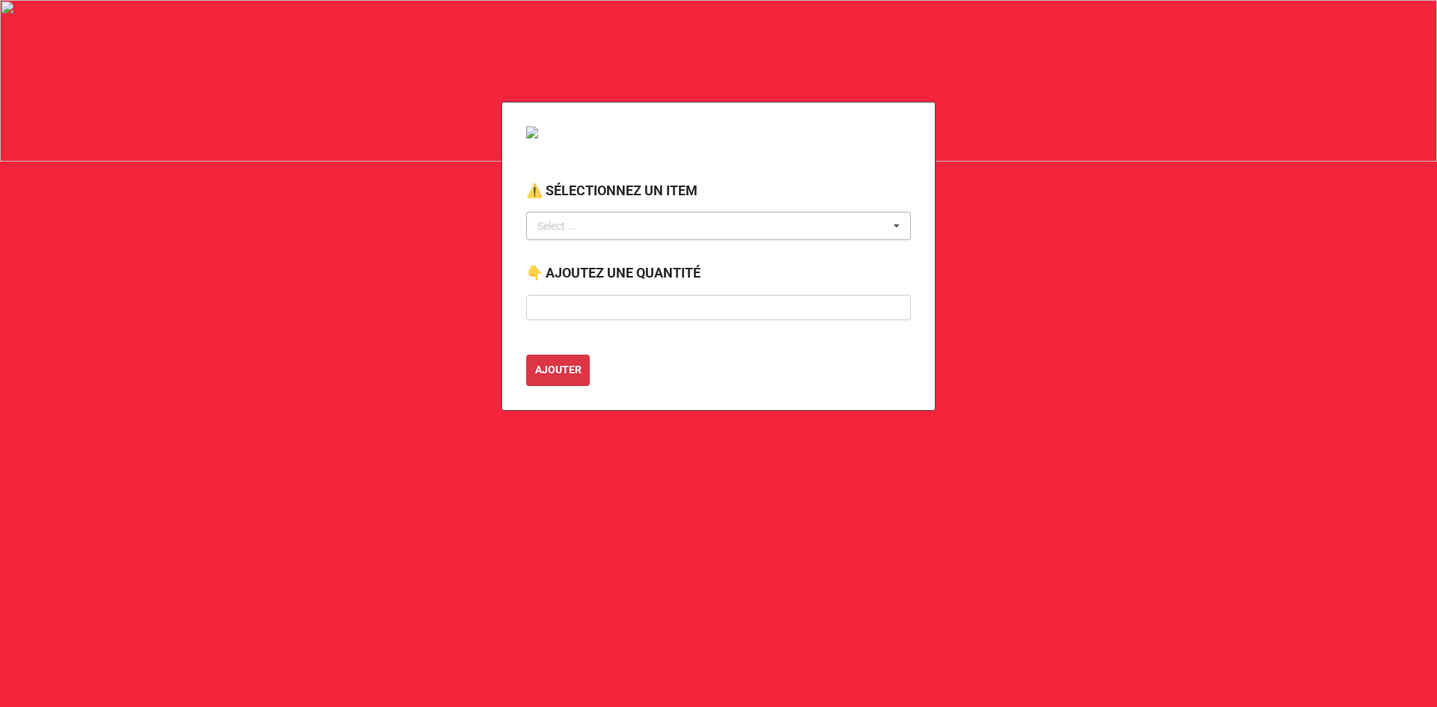
click at [577, 221] on div "Select ..." at bounding box center [566, 226] width 64 height 17
type input "const"
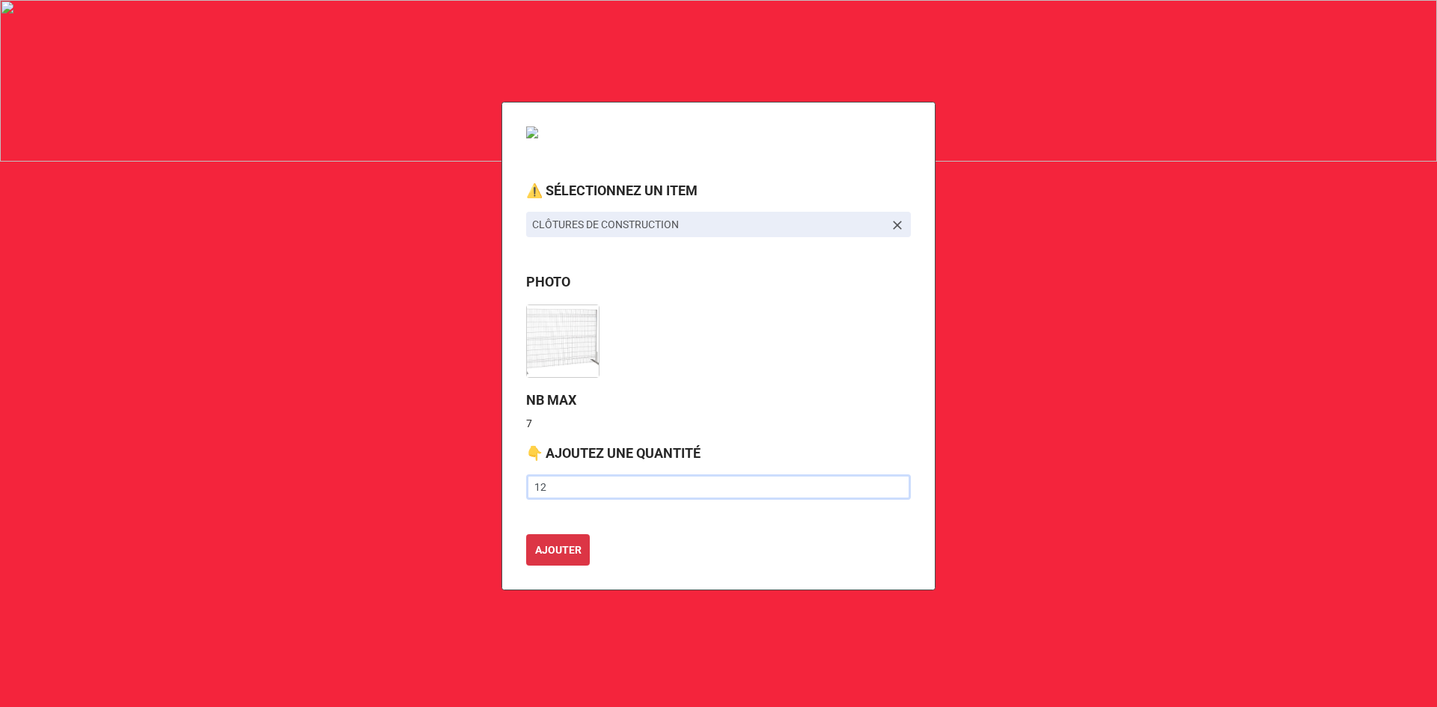
type input "12"
click at [526, 534] on button "AJOUTER" at bounding box center [558, 549] width 64 height 31
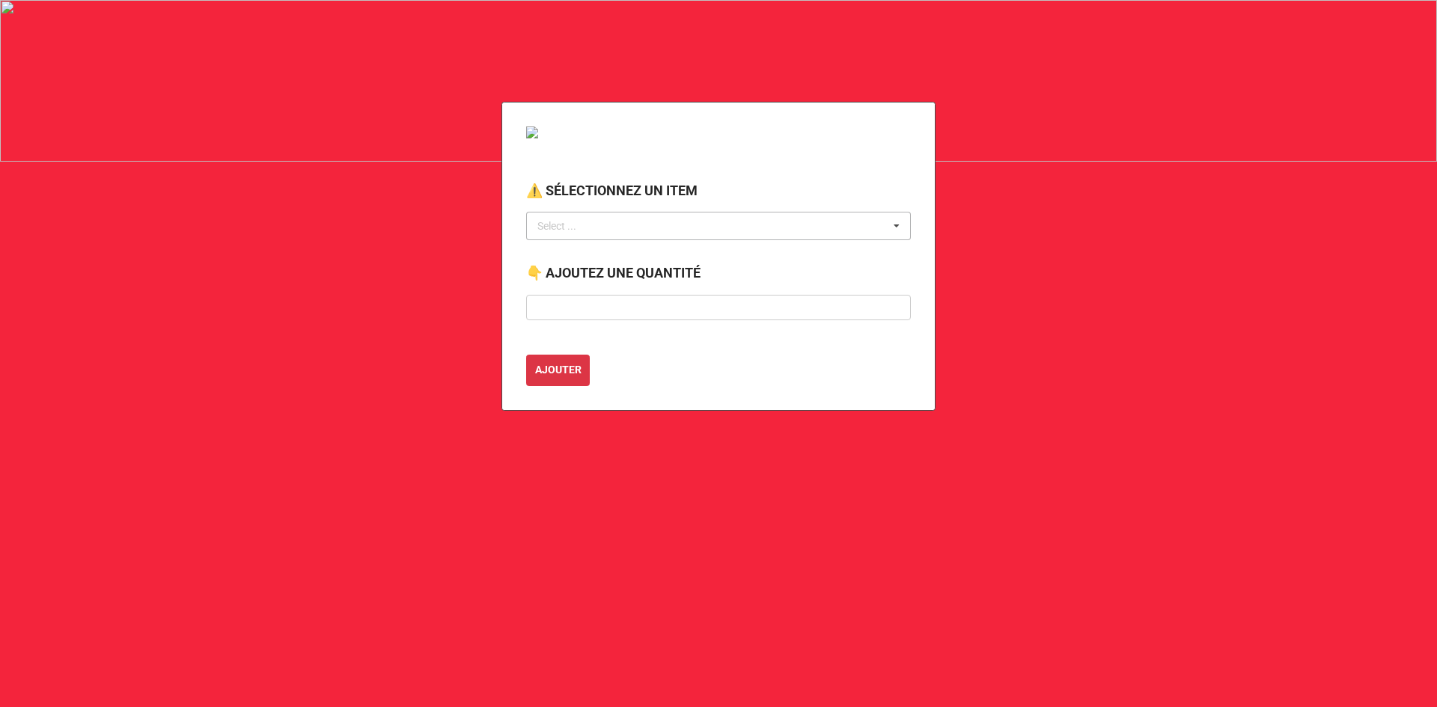
click at [585, 232] on div "Select ..." at bounding box center [566, 226] width 64 height 17
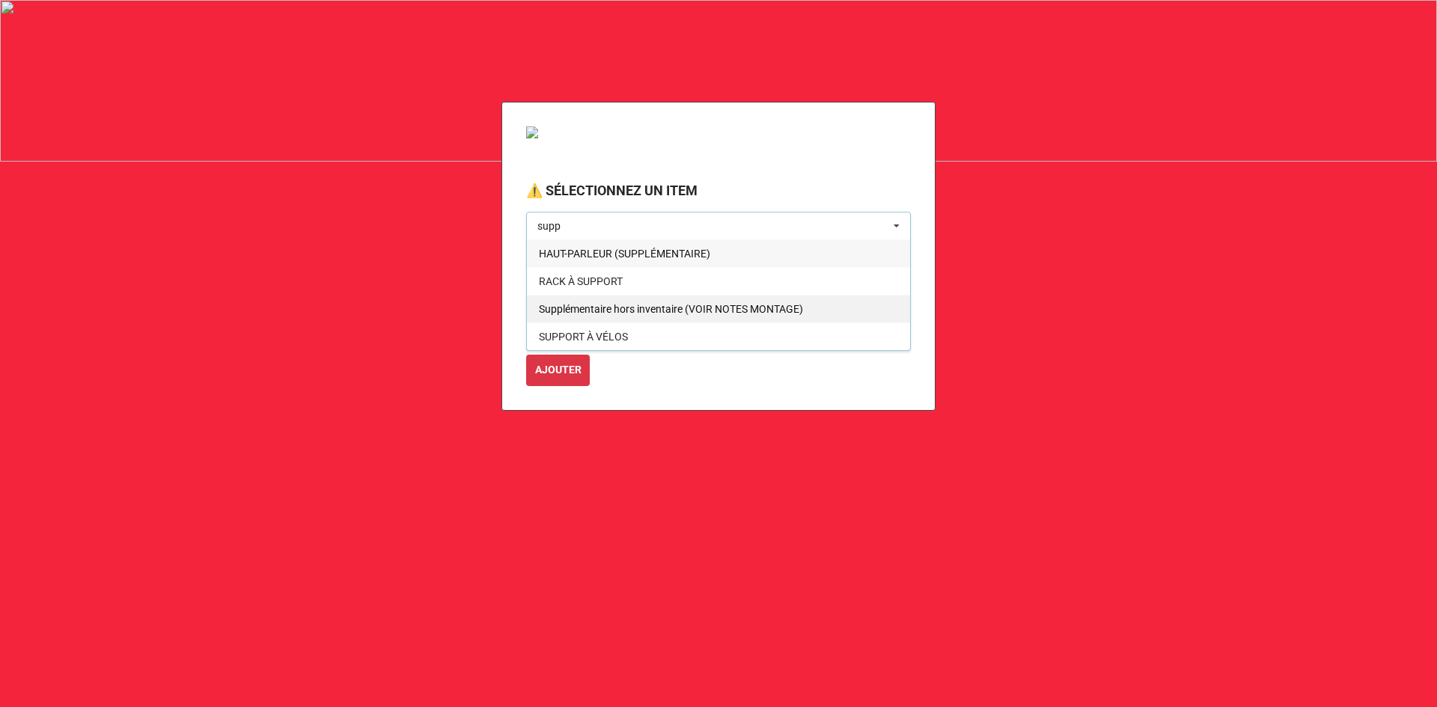
type input "supp"
click at [595, 310] on span "Supplémentaire hors inventaire (VOIR NOTES MONTAGE)" at bounding box center [671, 309] width 264 height 12
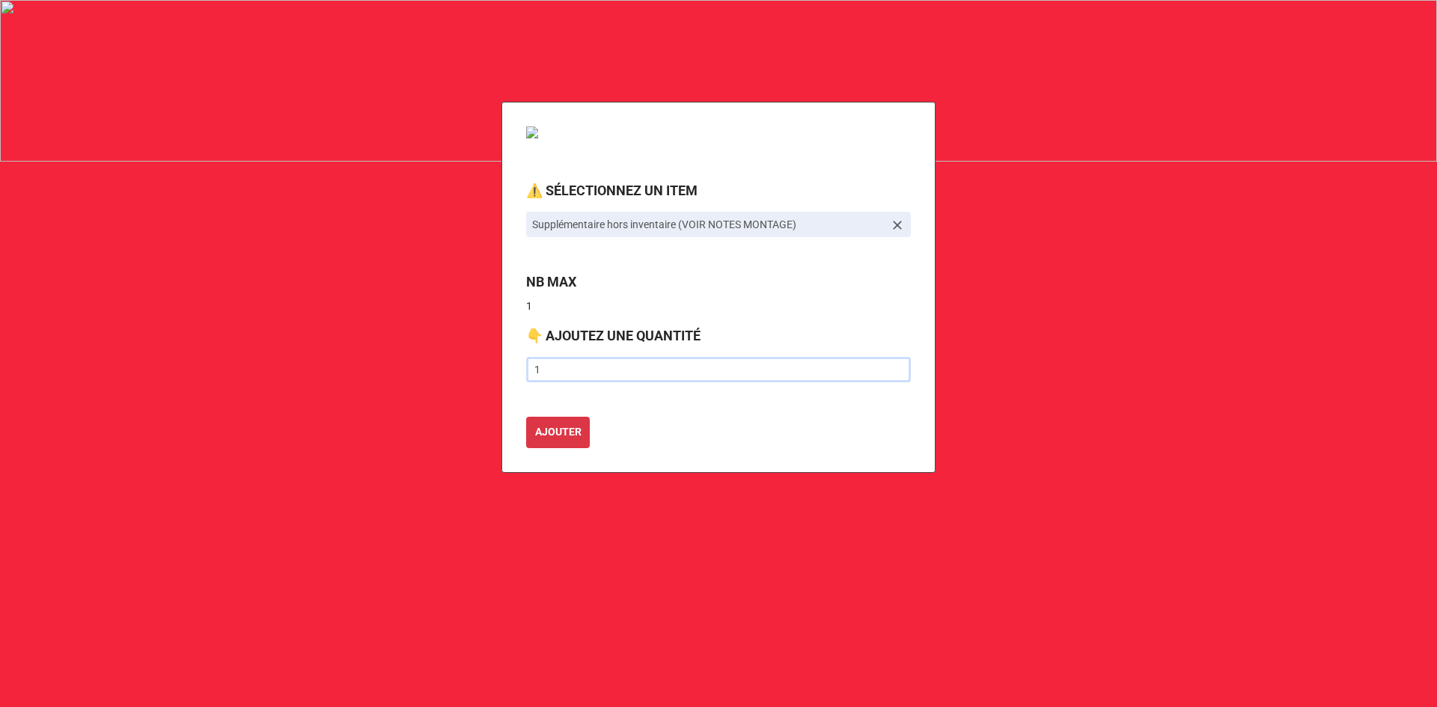
type input "1"
click at [526, 417] on button "AJOUTER" at bounding box center [558, 432] width 64 height 31
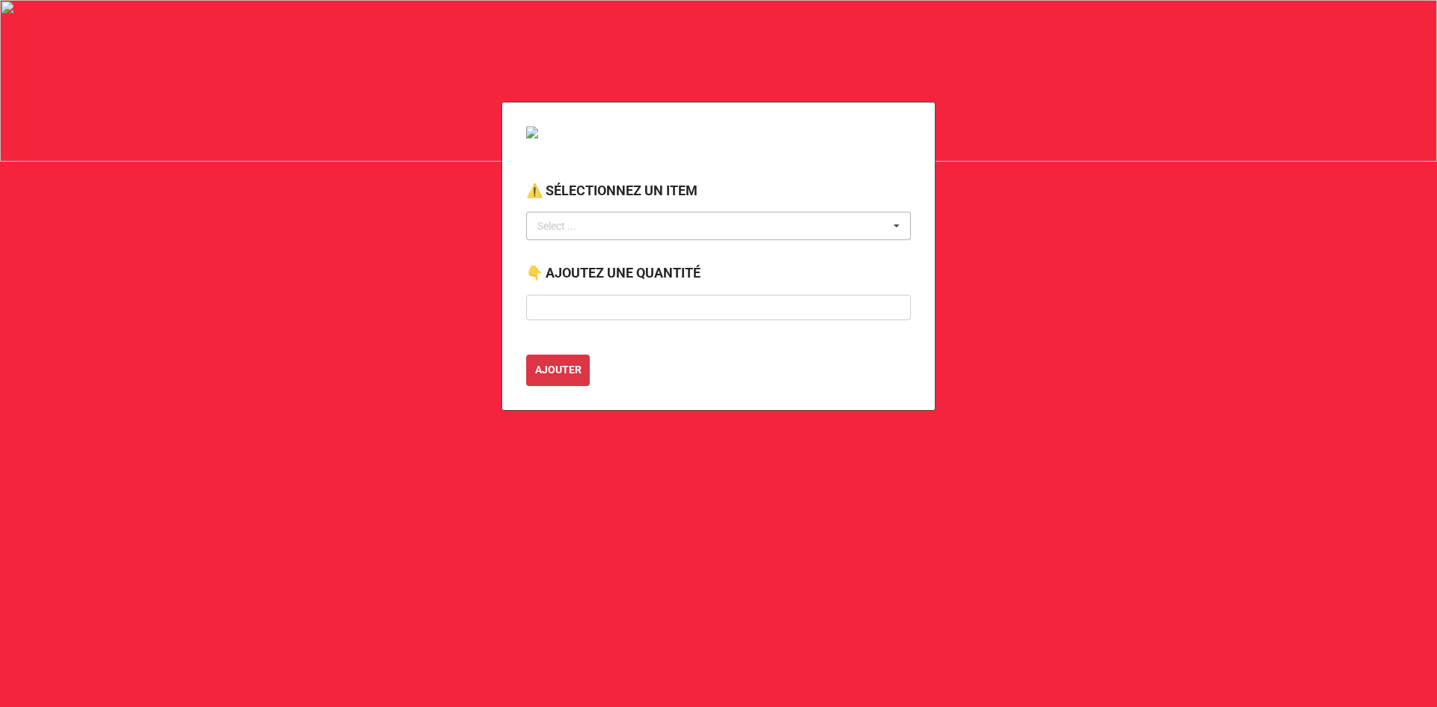
click at [630, 224] on div "Select ... No results found." at bounding box center [718, 226] width 385 height 28
type input "bollard"
click at [686, 257] on div "BOLLARD" at bounding box center [718, 254] width 383 height 28
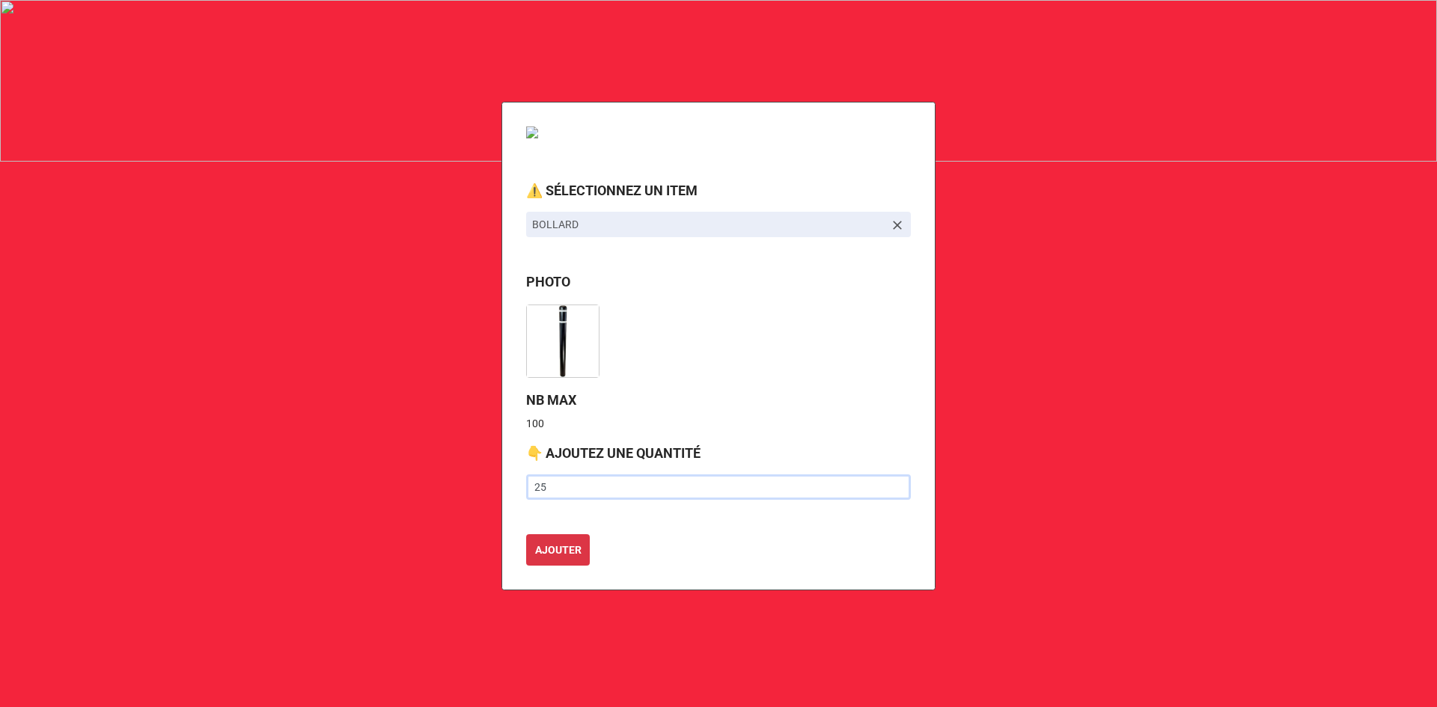
type input "25"
click at [526, 534] on button "AJOUTER" at bounding box center [558, 549] width 64 height 31
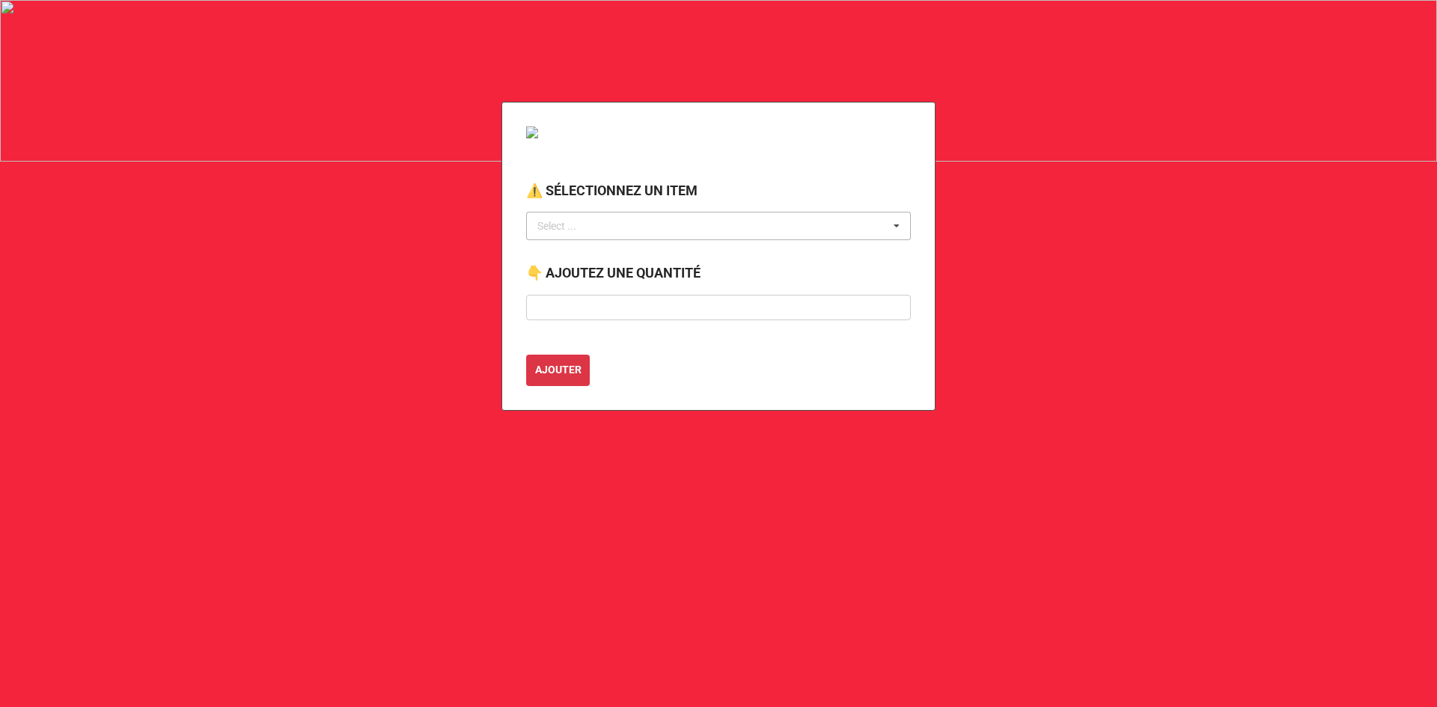
click at [579, 216] on div "Select ... No results found." at bounding box center [718, 226] width 385 height 28
type input "poteau"
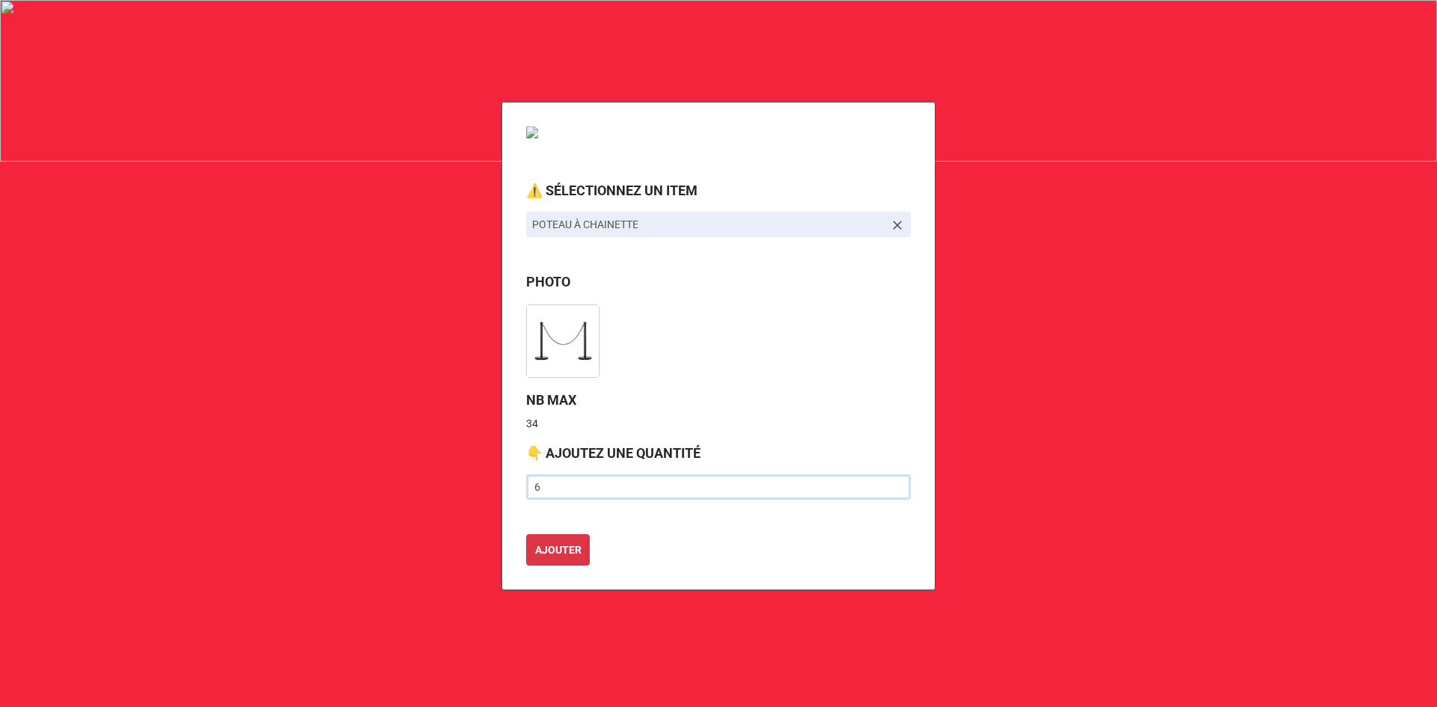
type input "6"
click at [526, 534] on button "AJOUTER" at bounding box center [558, 549] width 64 height 31
